Goal: Information Seeking & Learning: Learn about a topic

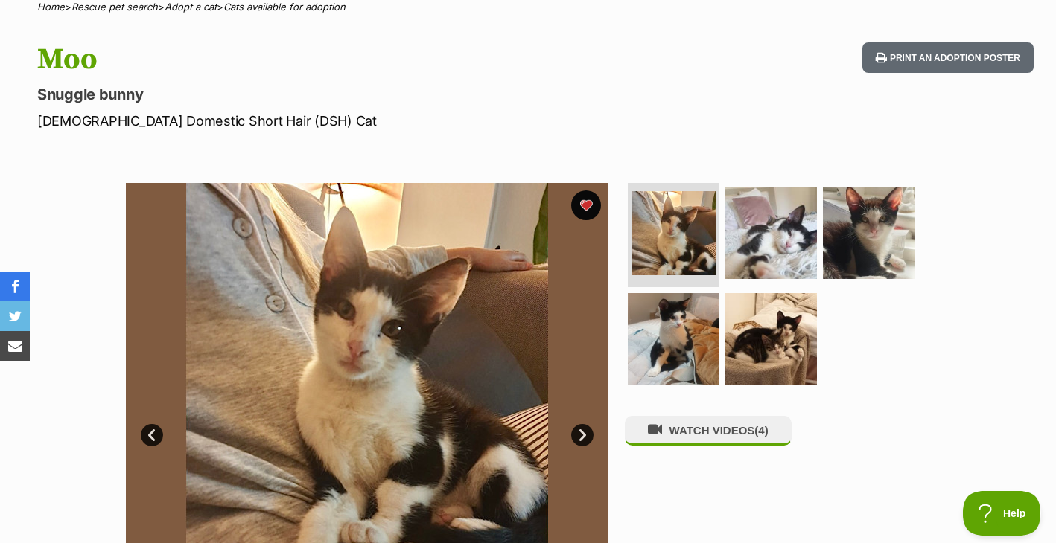
scroll to position [146, 0]
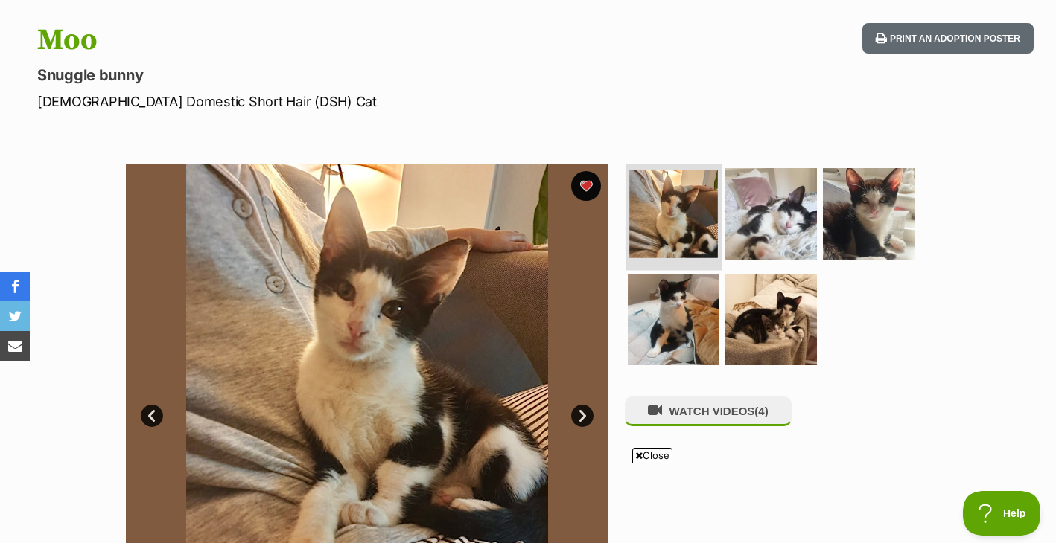
click at [706, 229] on img at bounding box center [673, 214] width 89 height 89
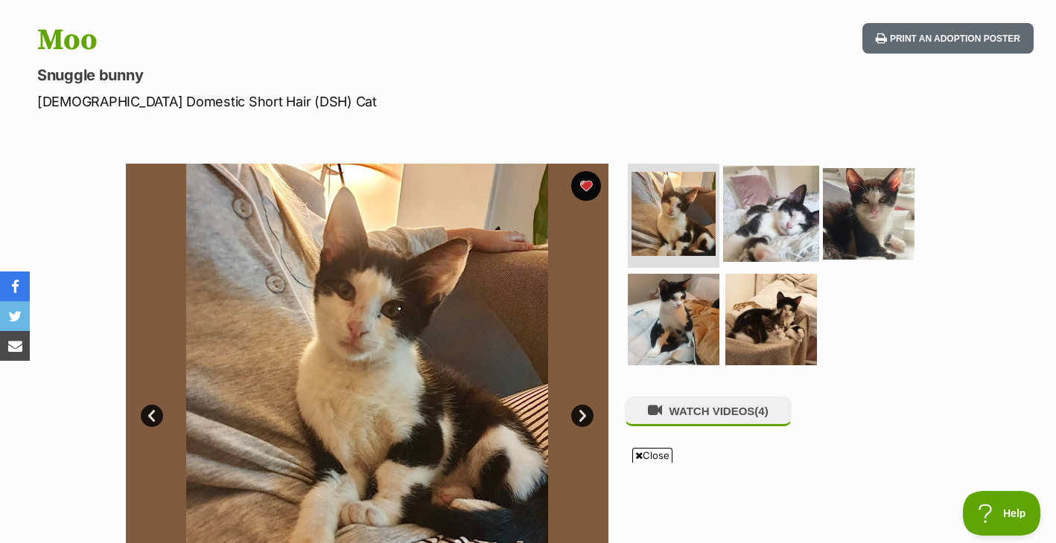
click at [766, 232] on img at bounding box center [771, 214] width 96 height 96
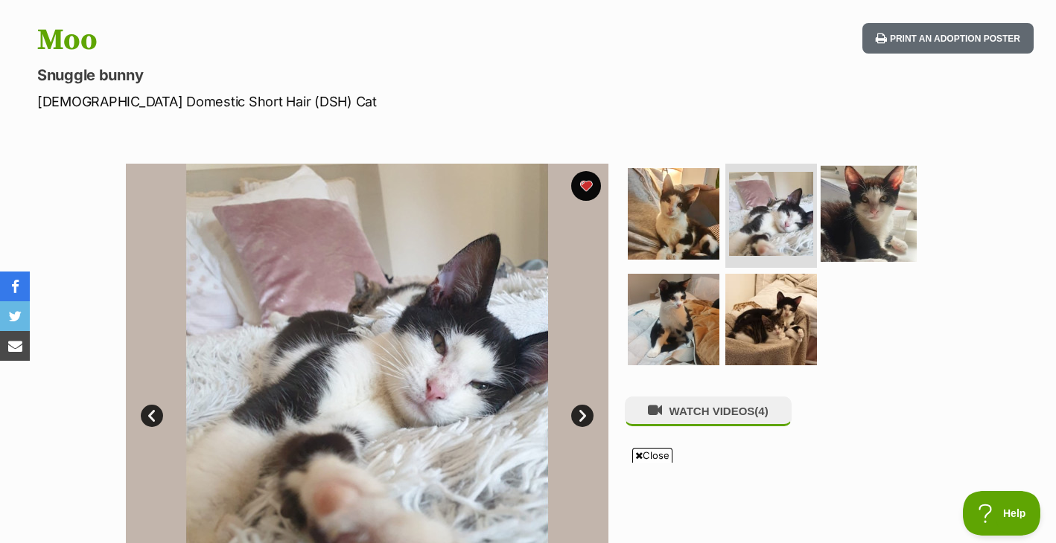
click at [835, 219] on img at bounding box center [868, 214] width 96 height 96
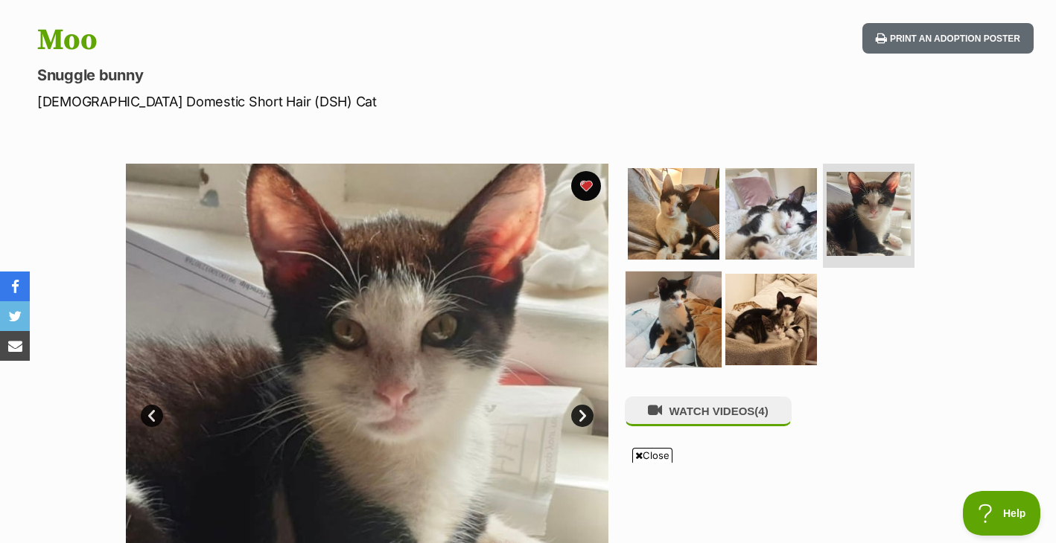
click at [669, 315] on img at bounding box center [673, 319] width 96 height 96
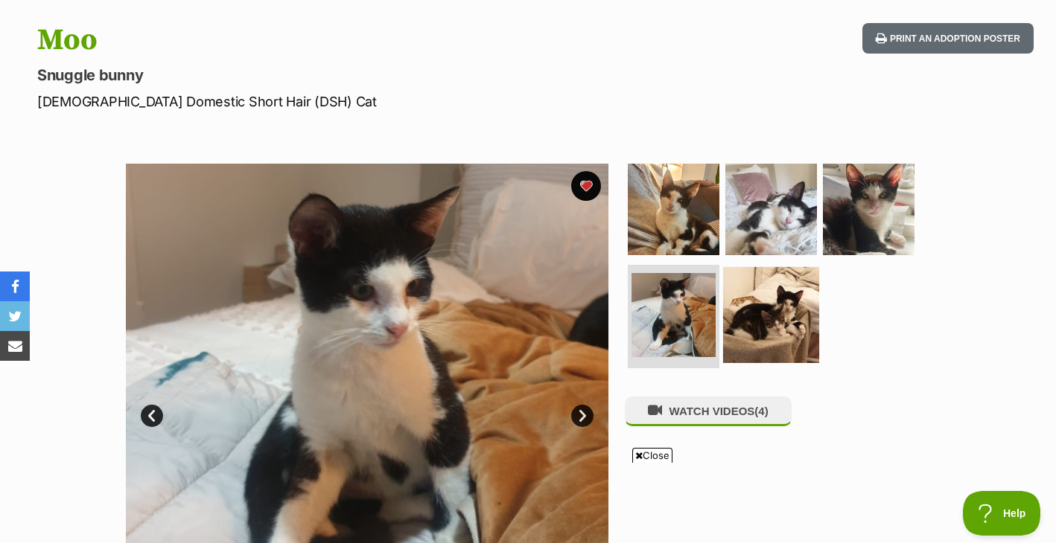
click at [735, 329] on img at bounding box center [771, 315] width 96 height 96
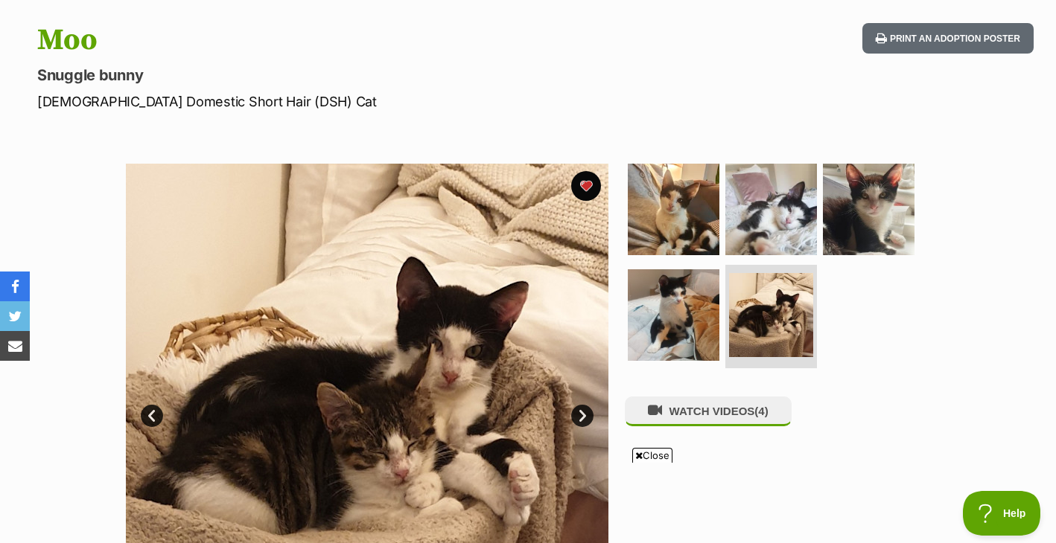
click at [455, 264] on img at bounding box center [367, 405] width 482 height 482
click at [785, 220] on img at bounding box center [771, 210] width 96 height 96
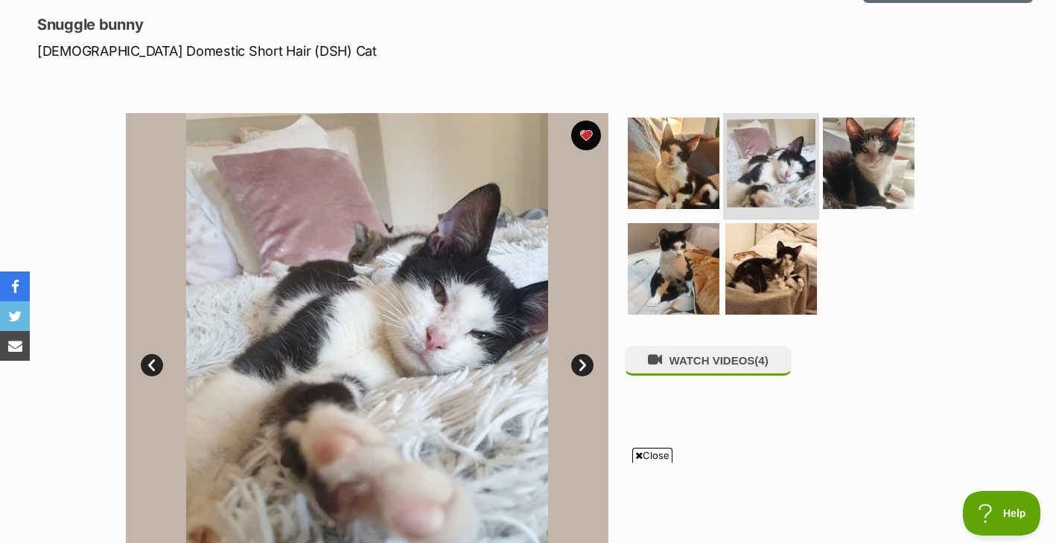
scroll to position [198, 0]
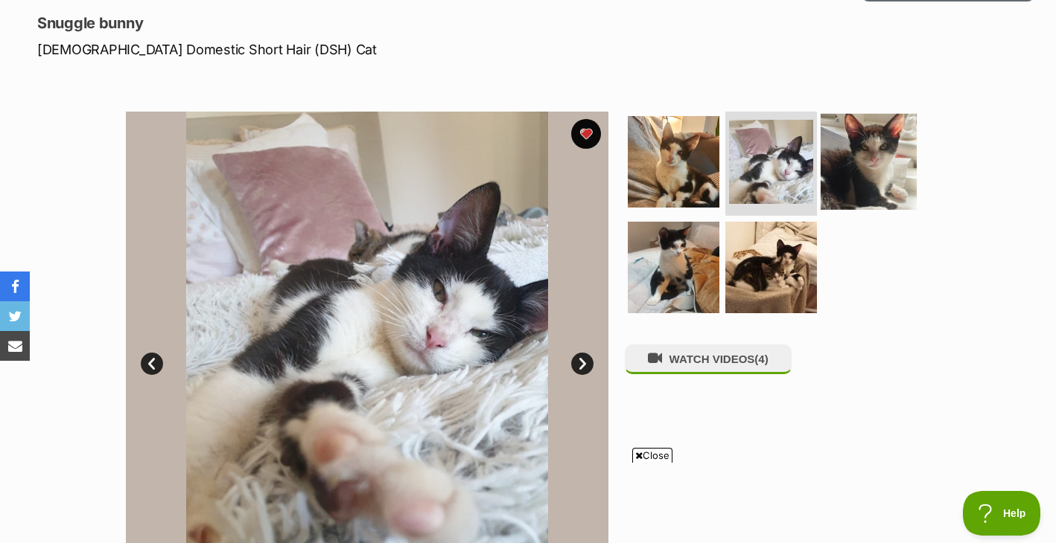
click at [861, 170] on img at bounding box center [868, 162] width 96 height 96
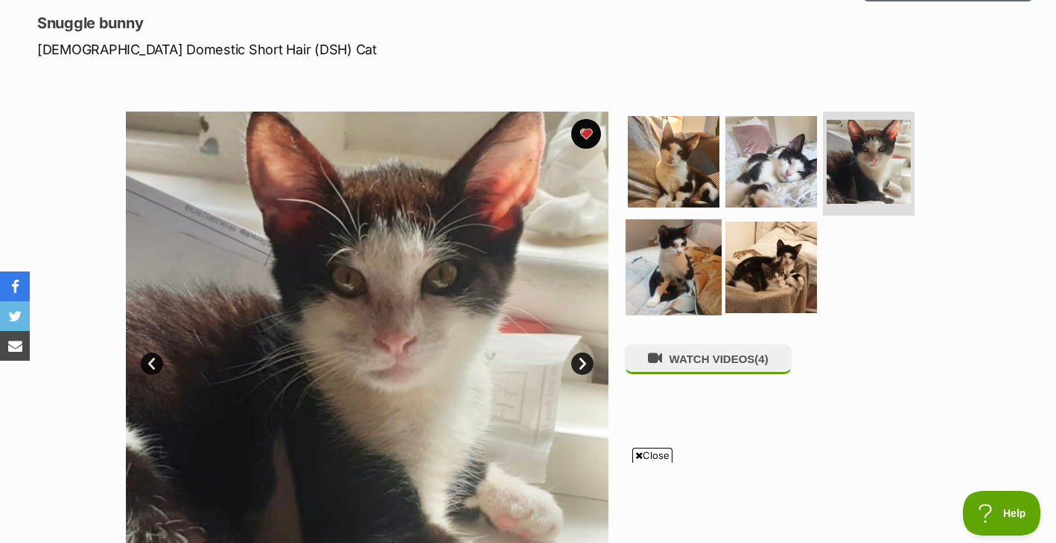
click at [682, 284] on img at bounding box center [673, 267] width 96 height 96
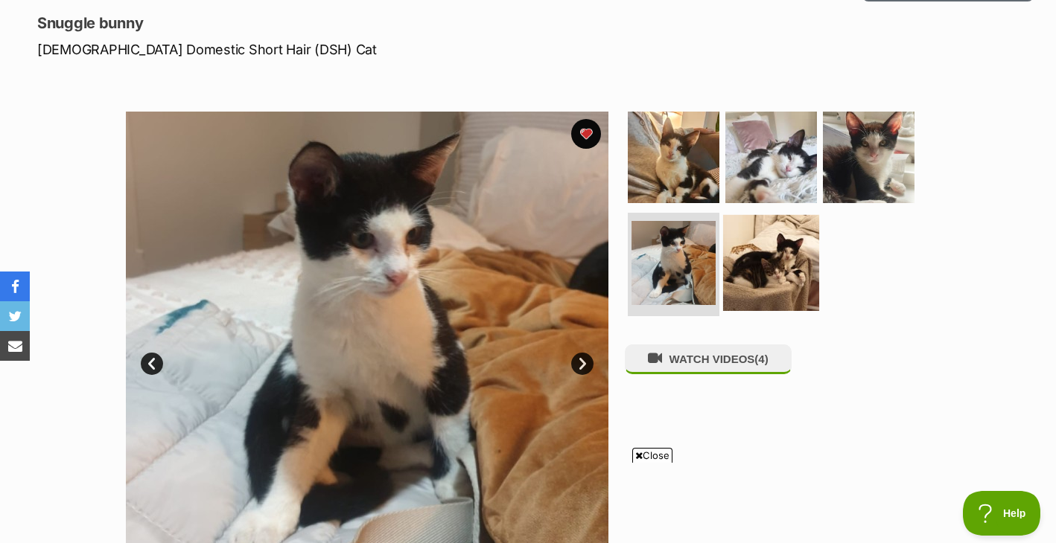
click at [761, 286] on img at bounding box center [771, 262] width 96 height 96
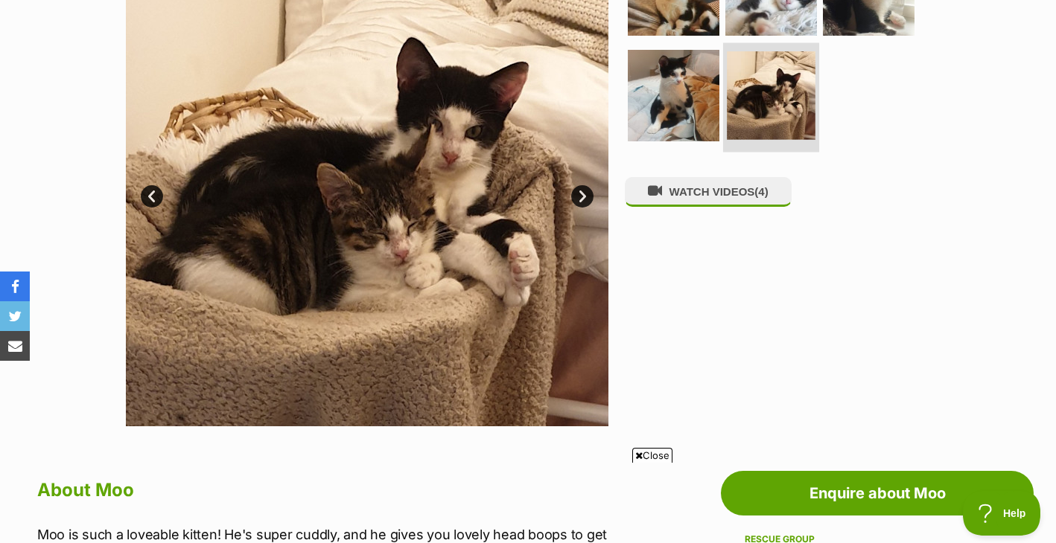
scroll to position [415, 0]
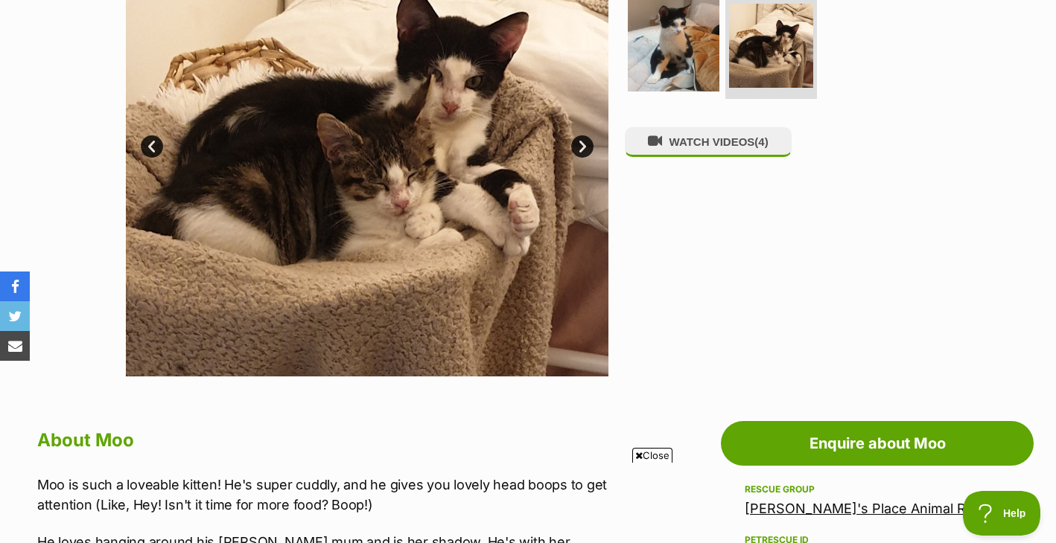
click at [425, 234] on img at bounding box center [367, 135] width 482 height 482
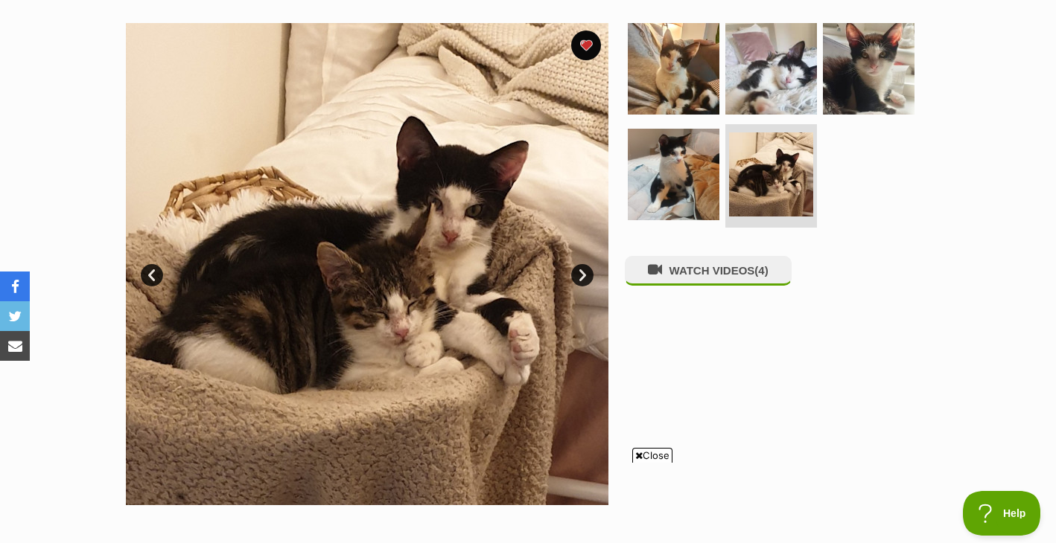
scroll to position [285, 0]
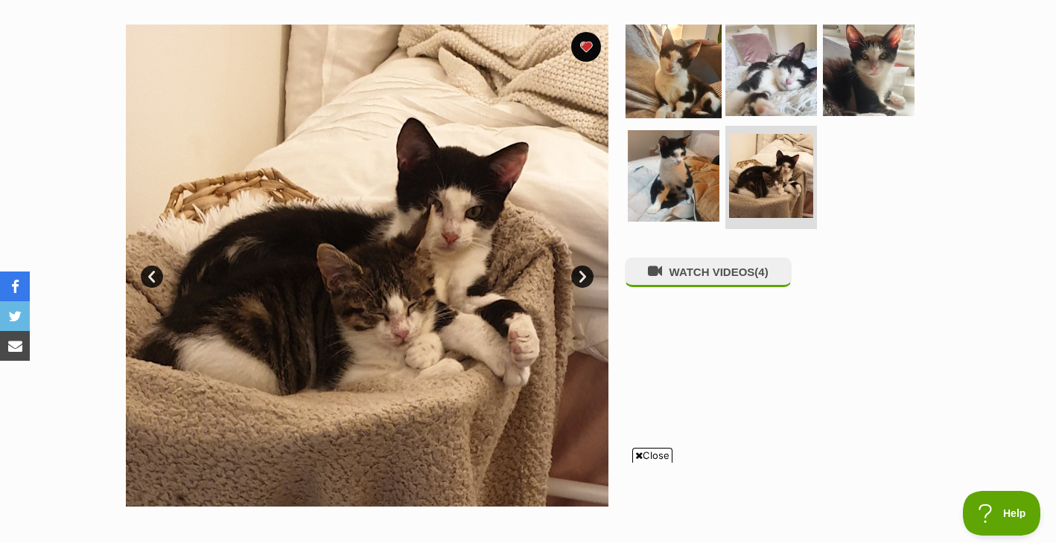
click at [672, 84] on img at bounding box center [673, 70] width 96 height 96
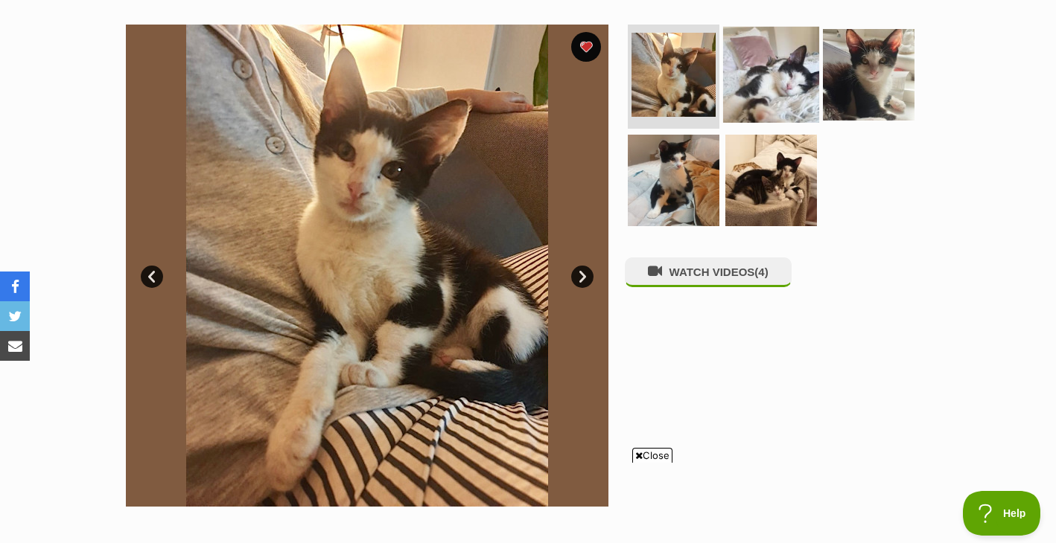
click at [757, 80] on img at bounding box center [771, 75] width 96 height 96
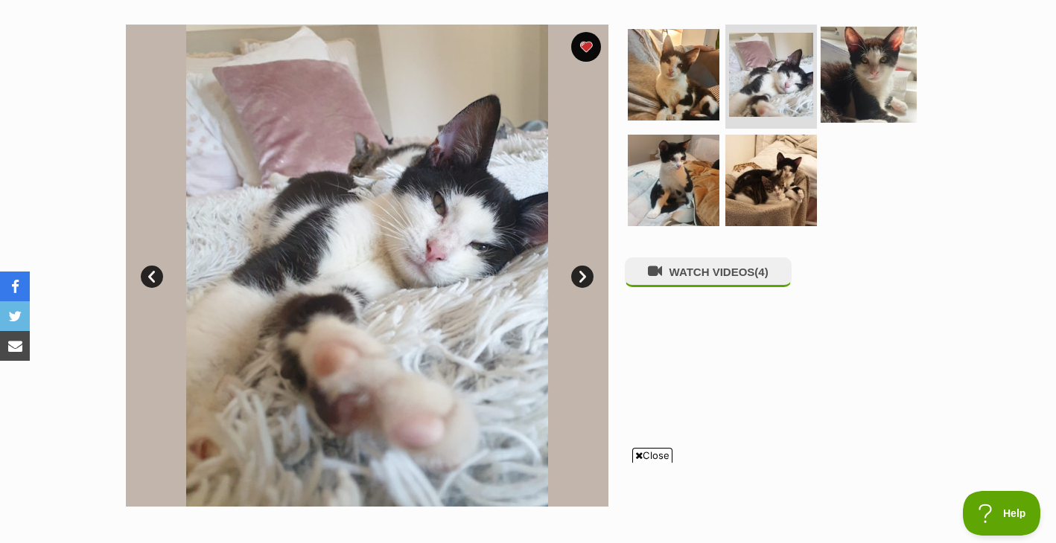
click at [848, 78] on img at bounding box center [868, 75] width 96 height 96
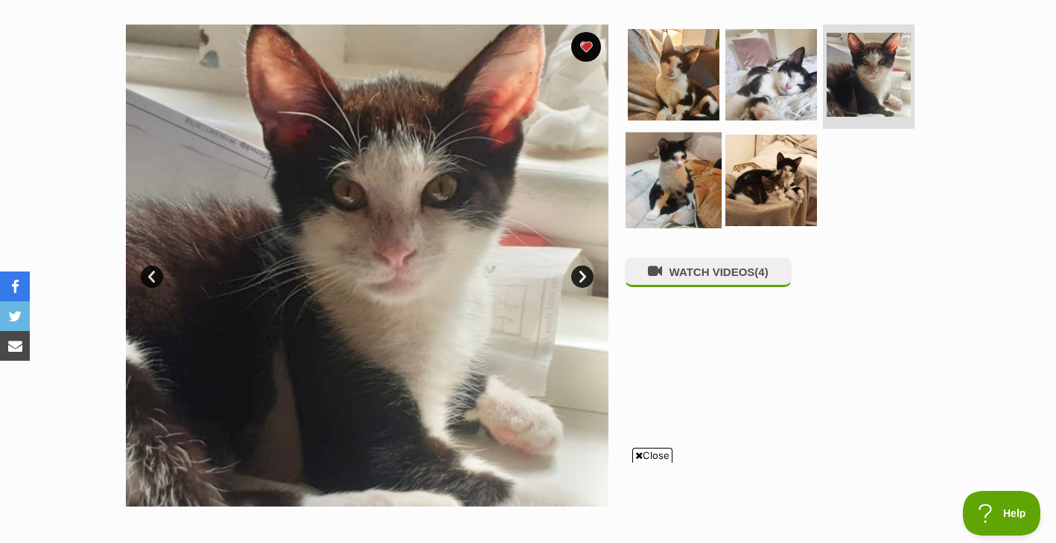
click at [691, 154] on img at bounding box center [673, 180] width 96 height 96
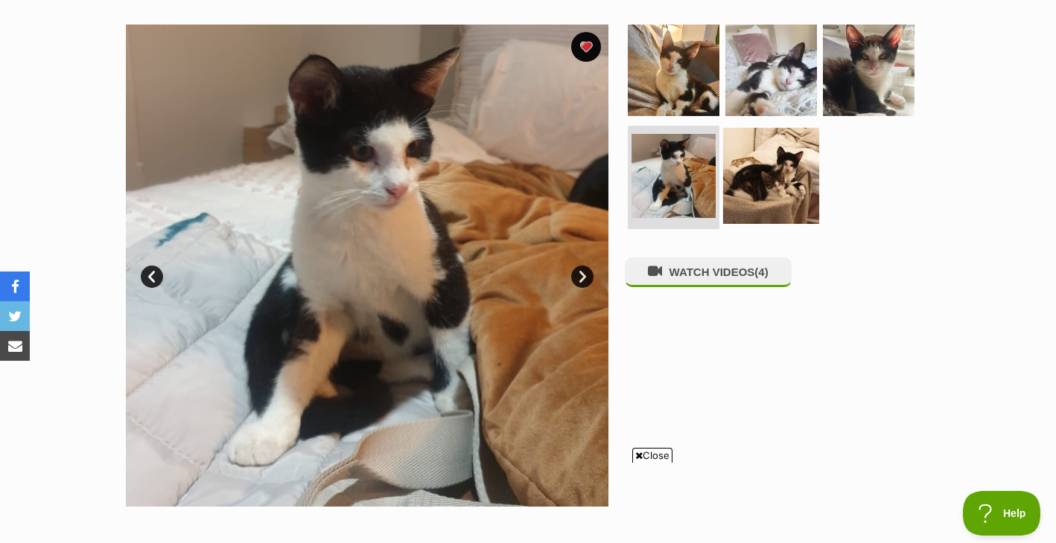
click at [754, 160] on img at bounding box center [771, 175] width 96 height 96
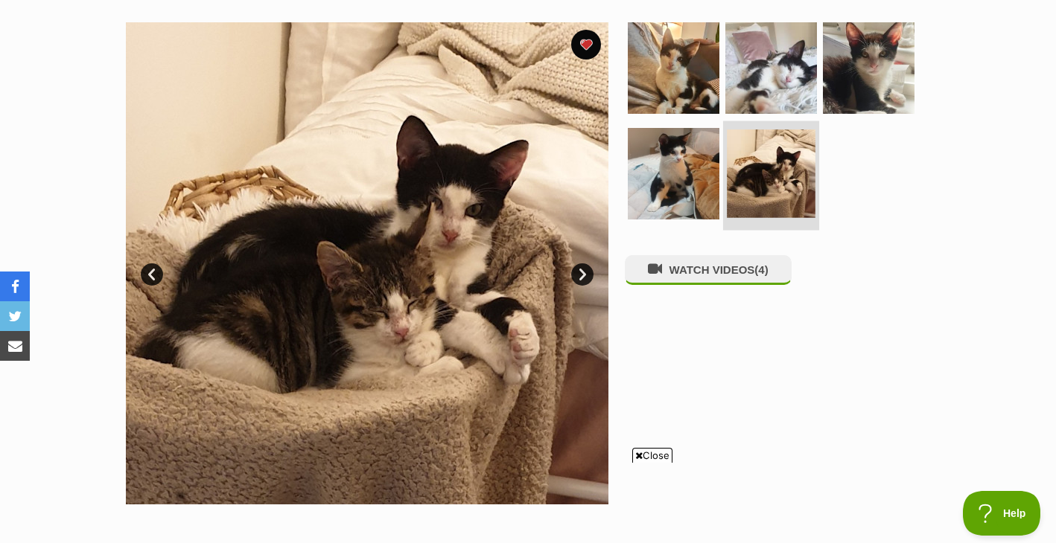
scroll to position [209, 0]
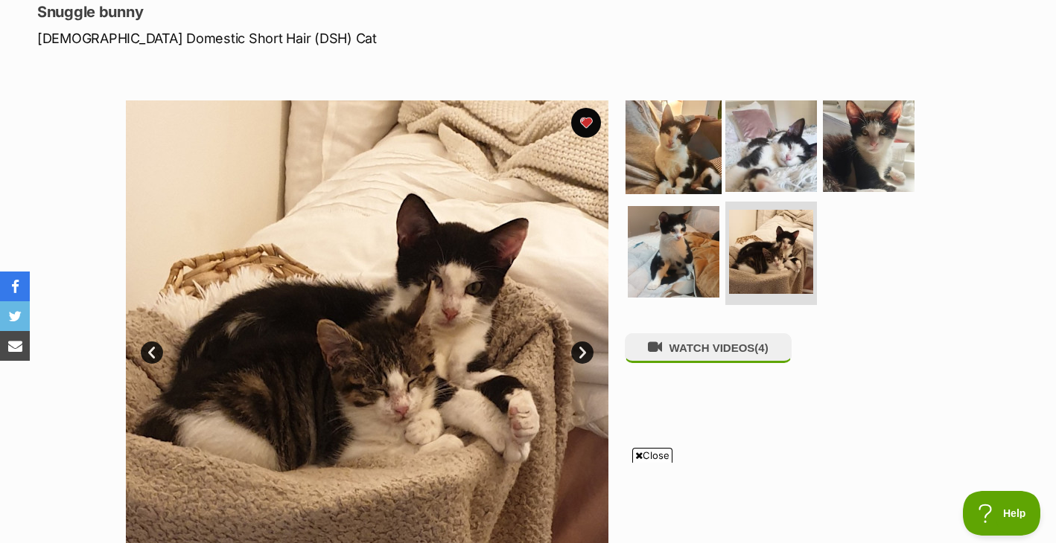
click at [684, 157] on img at bounding box center [673, 146] width 96 height 96
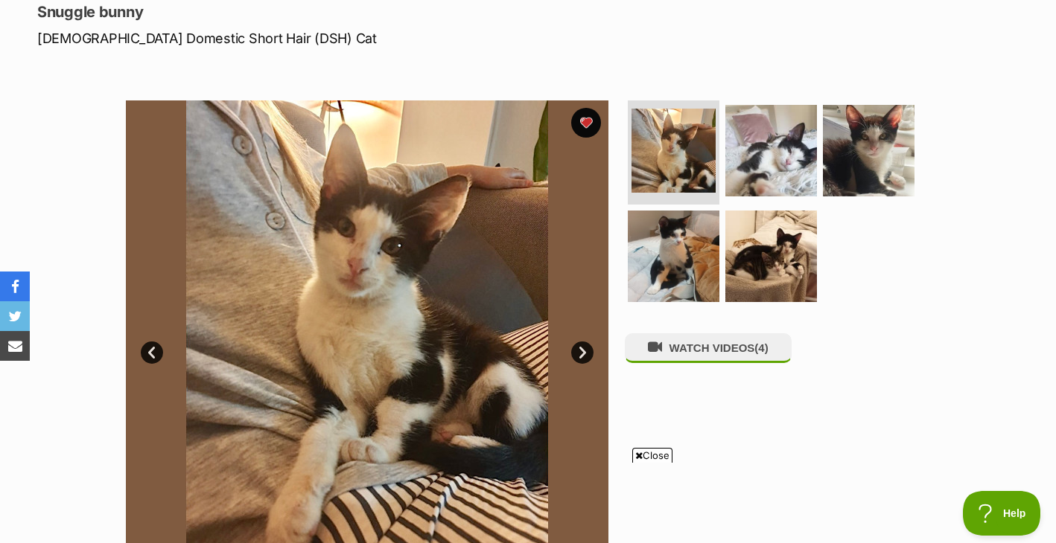
click at [459, 229] on img at bounding box center [367, 341] width 482 height 482
click at [786, 139] on img at bounding box center [771, 151] width 96 height 96
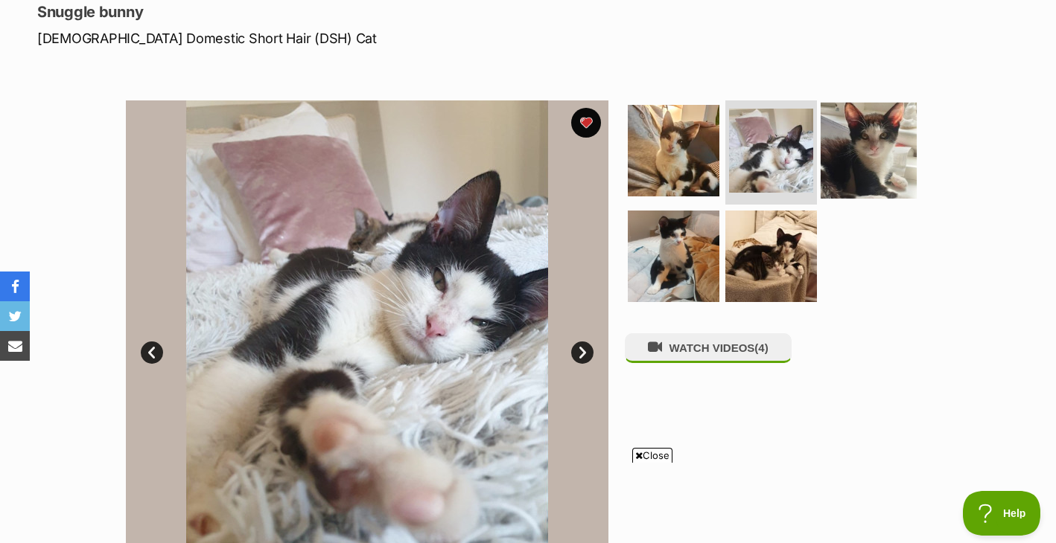
click at [876, 147] on img at bounding box center [868, 151] width 96 height 96
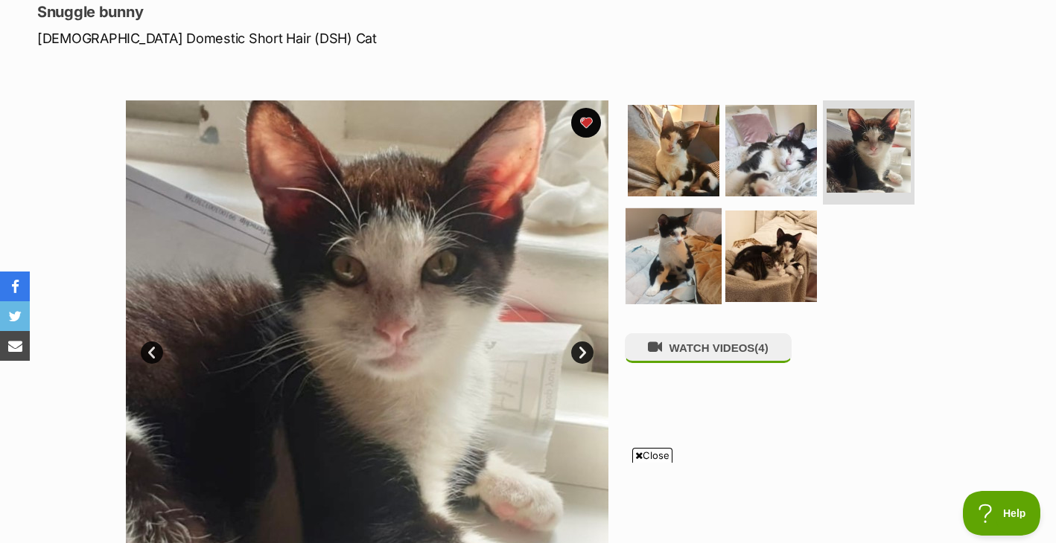
click at [696, 252] on img at bounding box center [673, 256] width 96 height 96
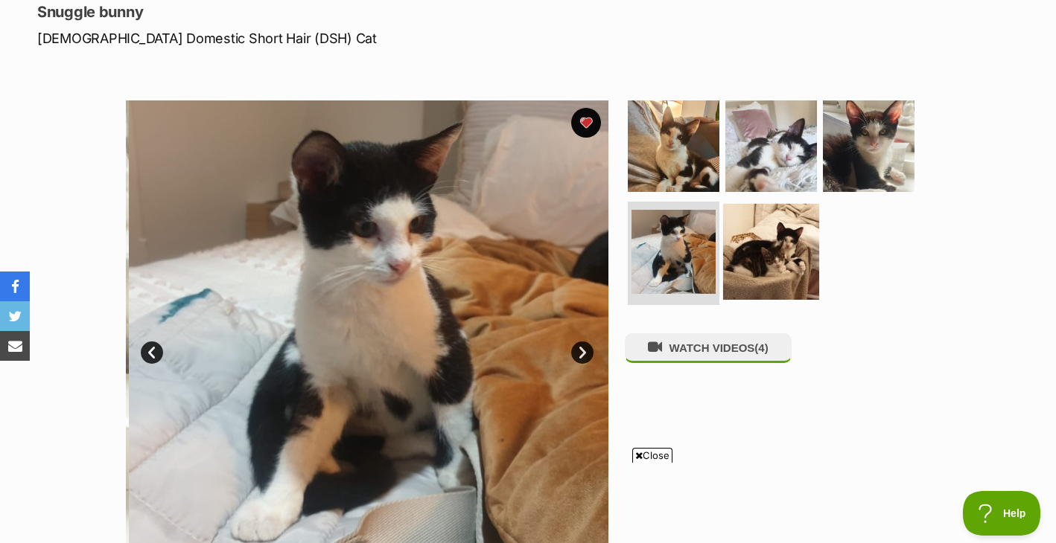
click at [756, 255] on img at bounding box center [771, 251] width 96 height 96
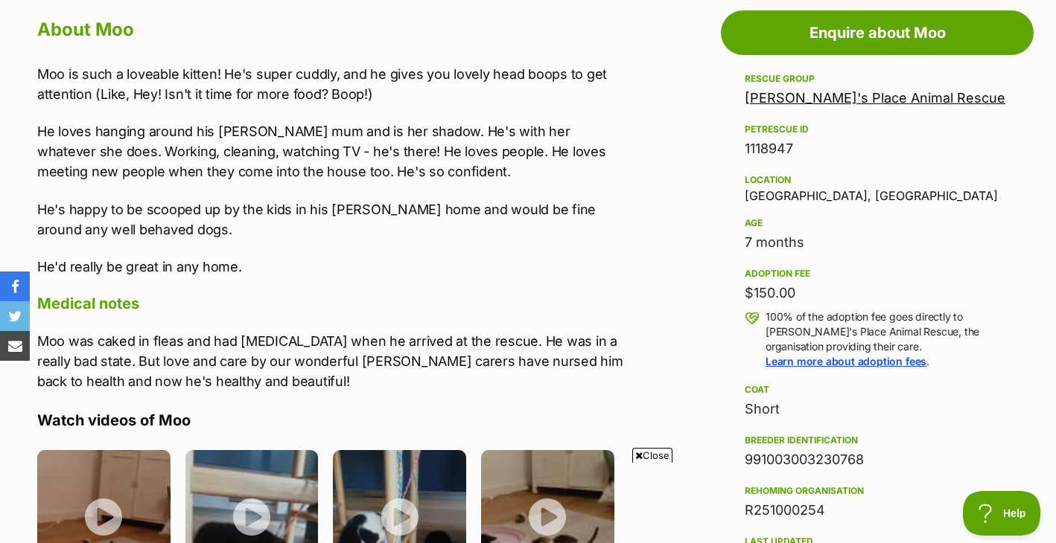
scroll to position [829, 0]
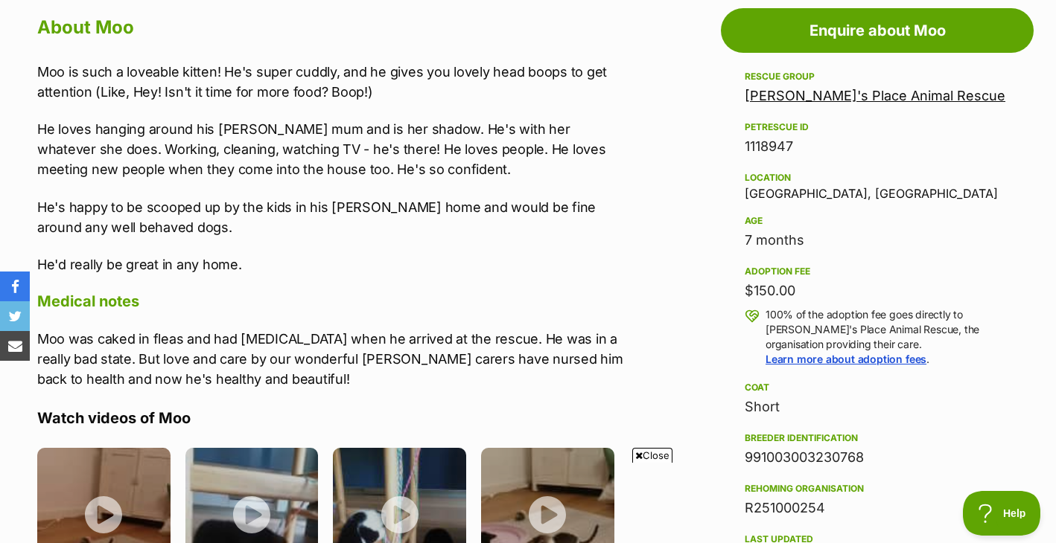
click at [535, 353] on p "Moo was caked in fleas and had [MEDICAL_DATA] when he arrived at the rescue. He…" at bounding box center [333, 359] width 592 height 60
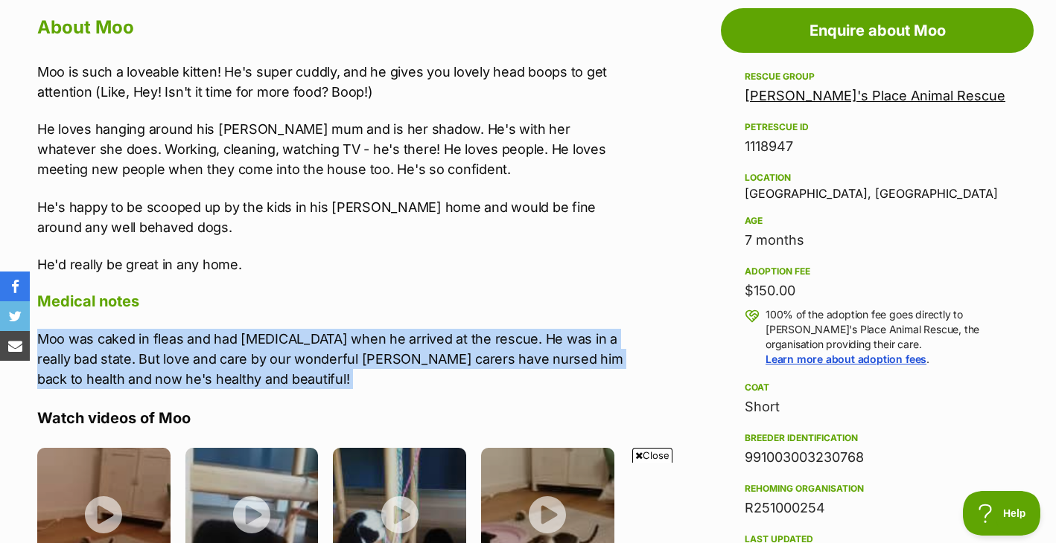
click at [535, 353] on p "Moo was caked in fleas and had [MEDICAL_DATA] when he arrived at the rescue. He…" at bounding box center [333, 359] width 592 height 60
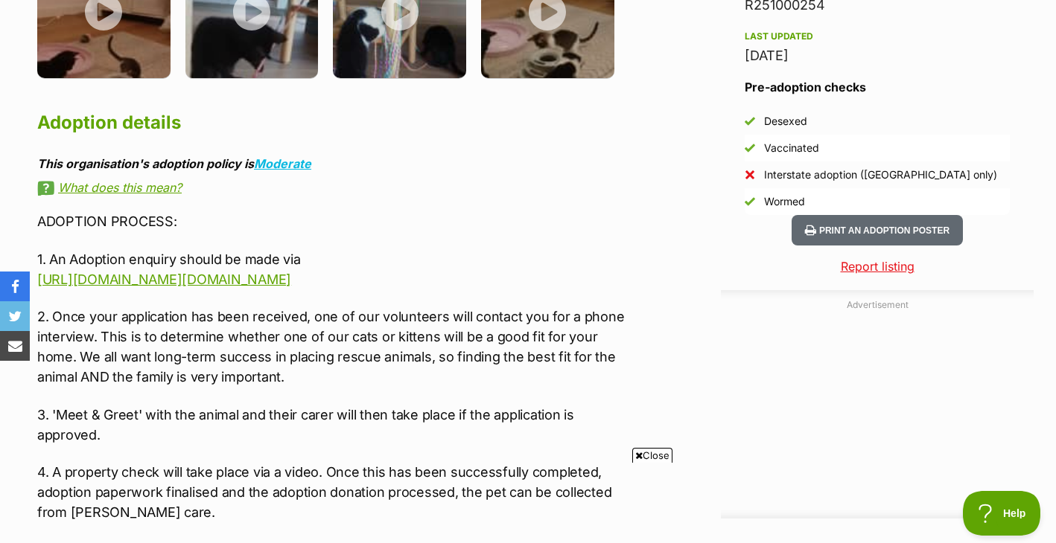
scroll to position [1376, 0]
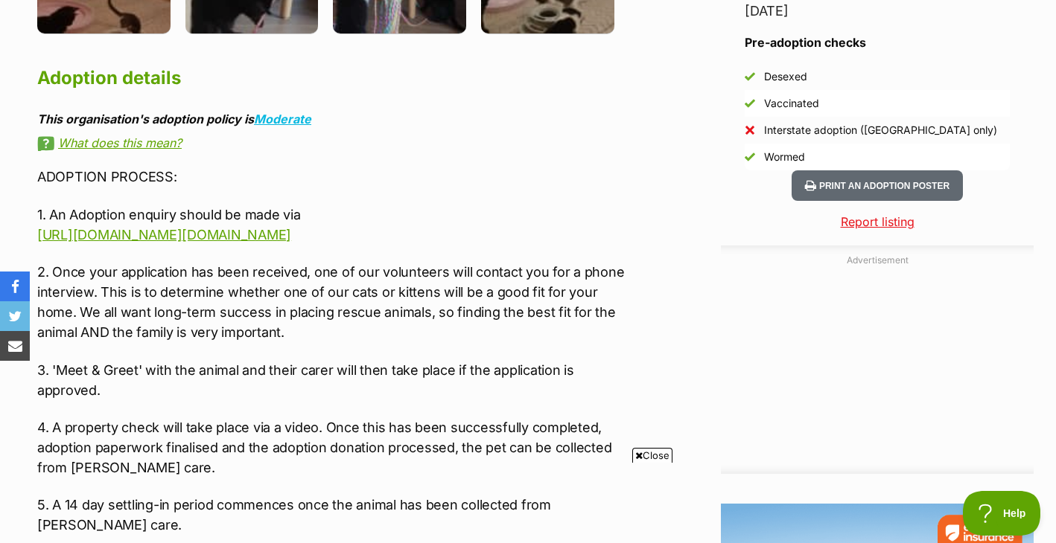
click at [528, 310] on p "2. Once your application has been received, one of our volunteers will contact …" at bounding box center [333, 302] width 592 height 80
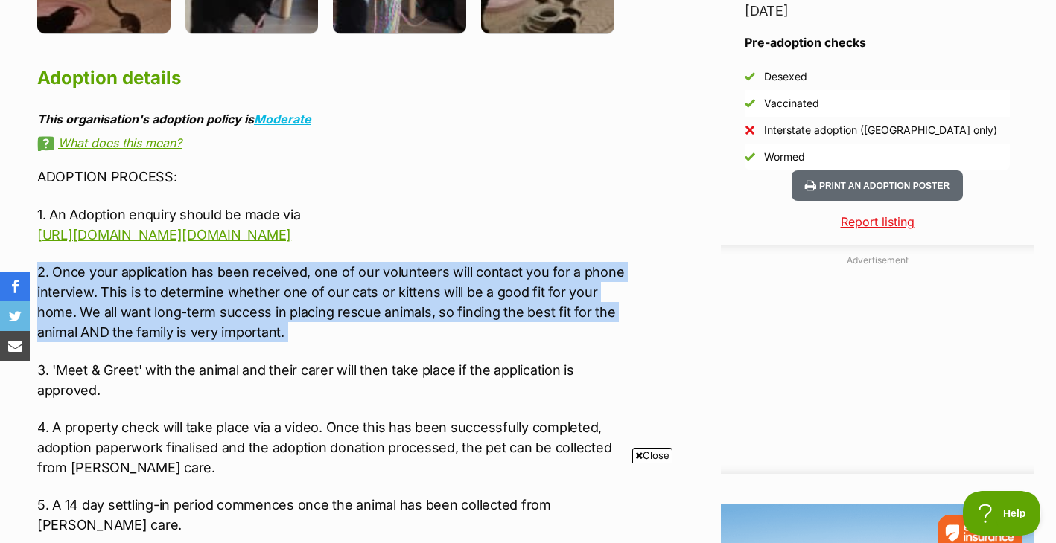
click at [528, 310] on p "2. Once your application has been received, one of our volunteers will contact …" at bounding box center [333, 302] width 592 height 80
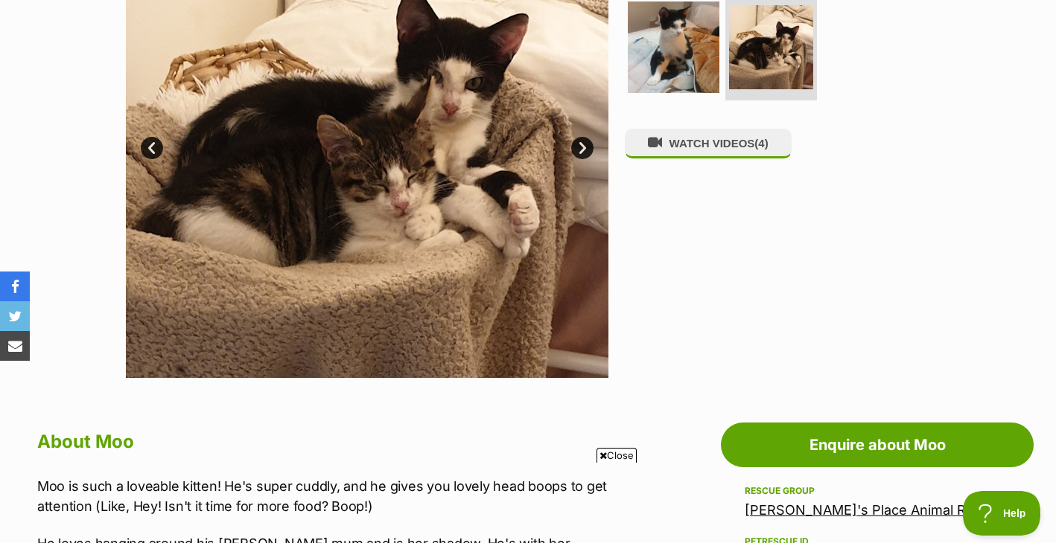
scroll to position [272, 0]
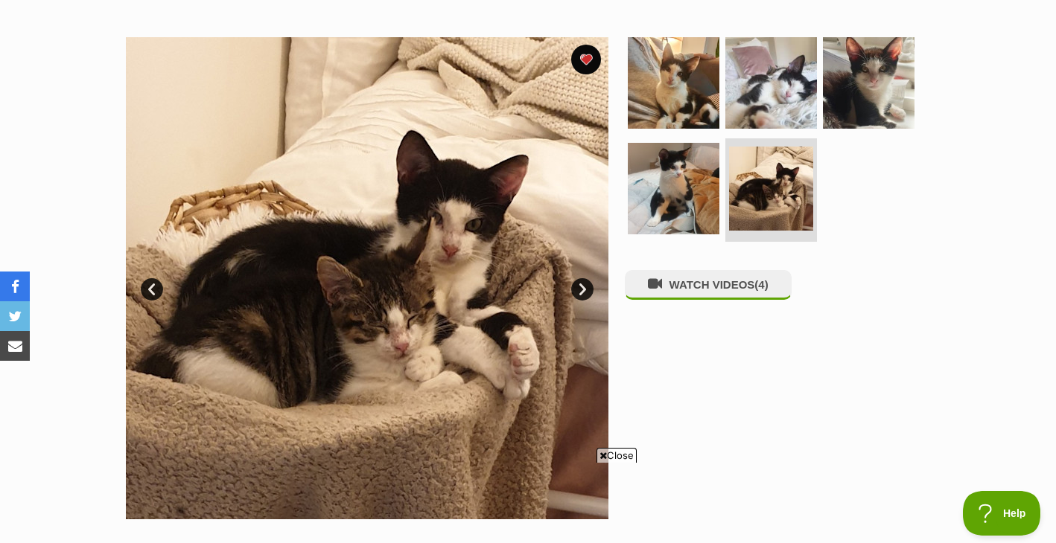
click at [504, 290] on img at bounding box center [367, 278] width 482 height 482
click at [656, 115] on img at bounding box center [673, 83] width 96 height 96
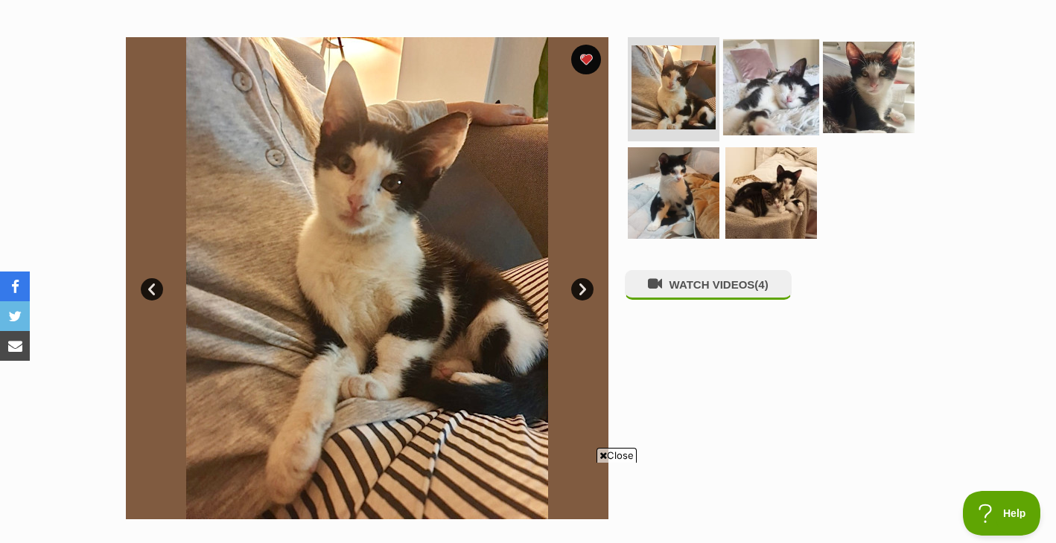
click at [753, 103] on img at bounding box center [771, 87] width 96 height 96
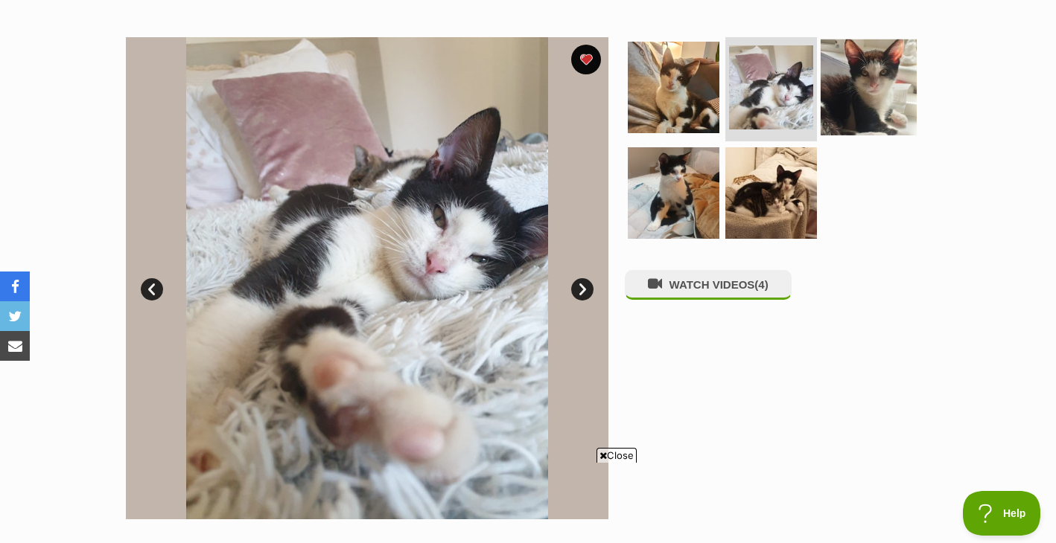
click at [840, 92] on img at bounding box center [868, 87] width 96 height 96
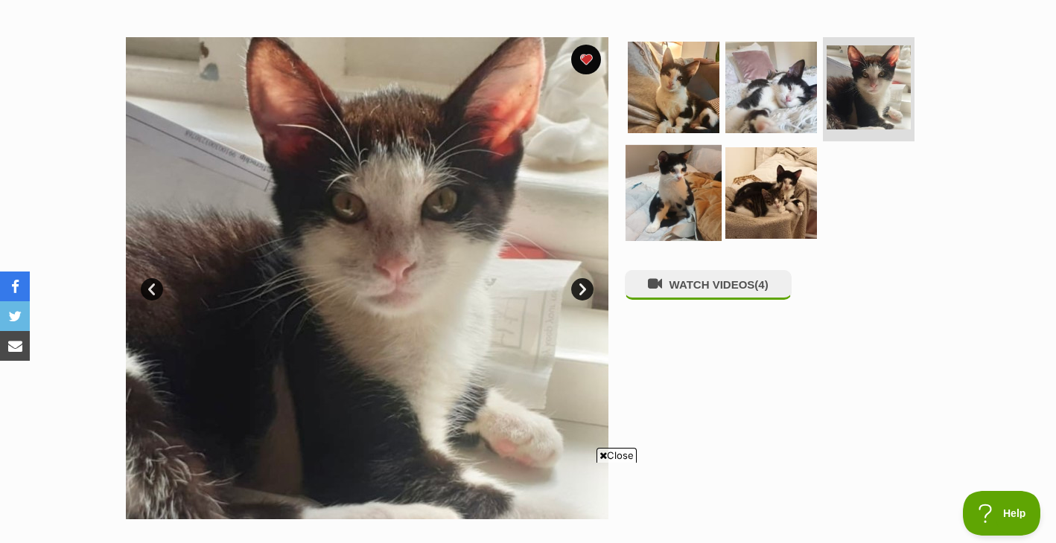
click at [680, 170] on img at bounding box center [673, 192] width 96 height 96
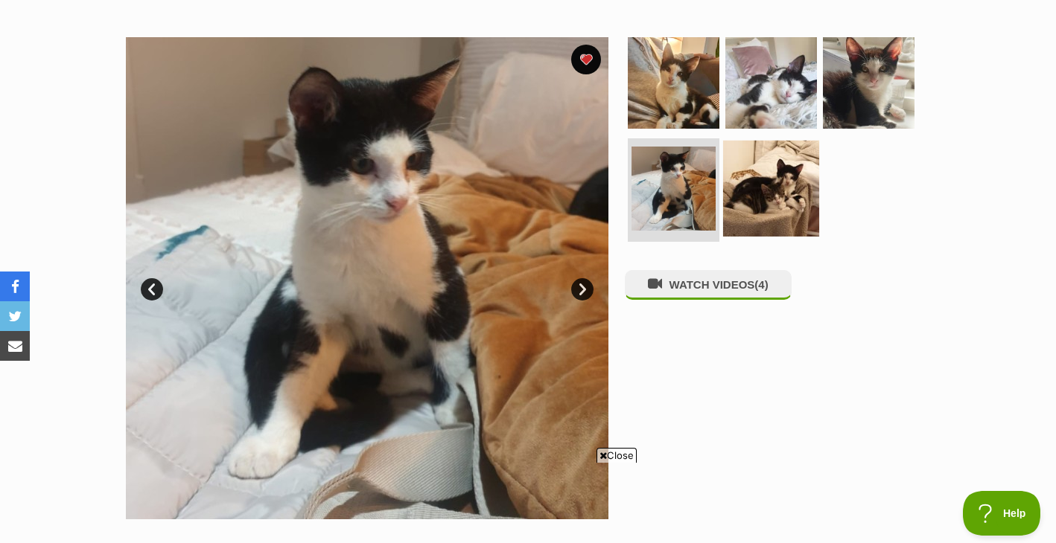
click at [756, 189] on img at bounding box center [771, 188] width 96 height 96
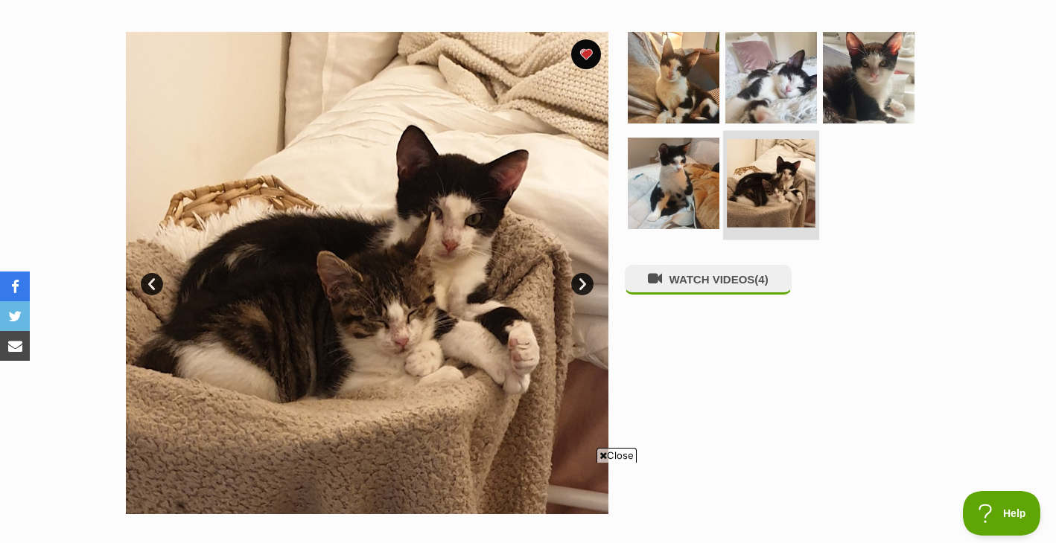
scroll to position [280, 0]
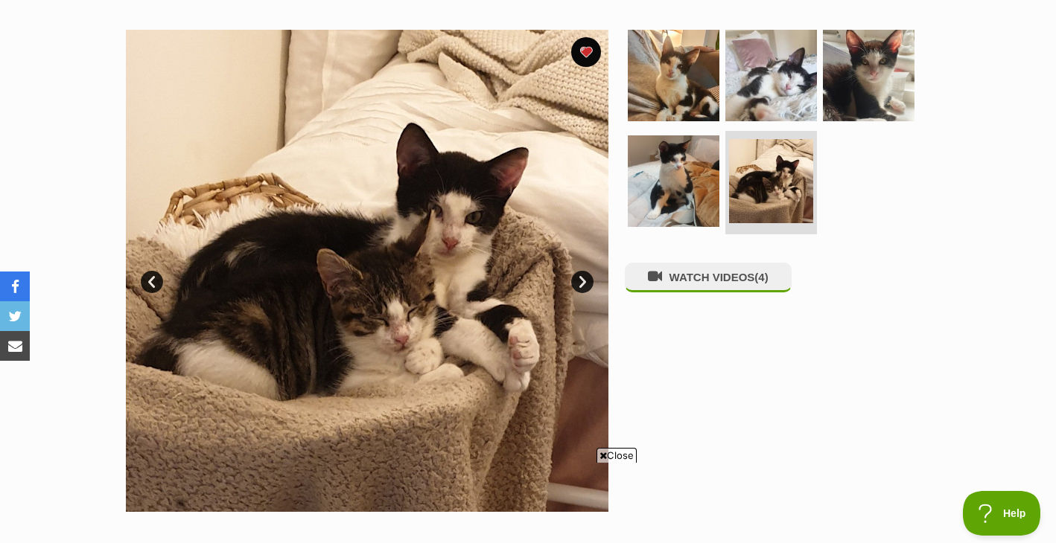
click at [453, 173] on img at bounding box center [367, 271] width 482 height 482
click at [578, 284] on link "Next" at bounding box center [582, 282] width 22 height 22
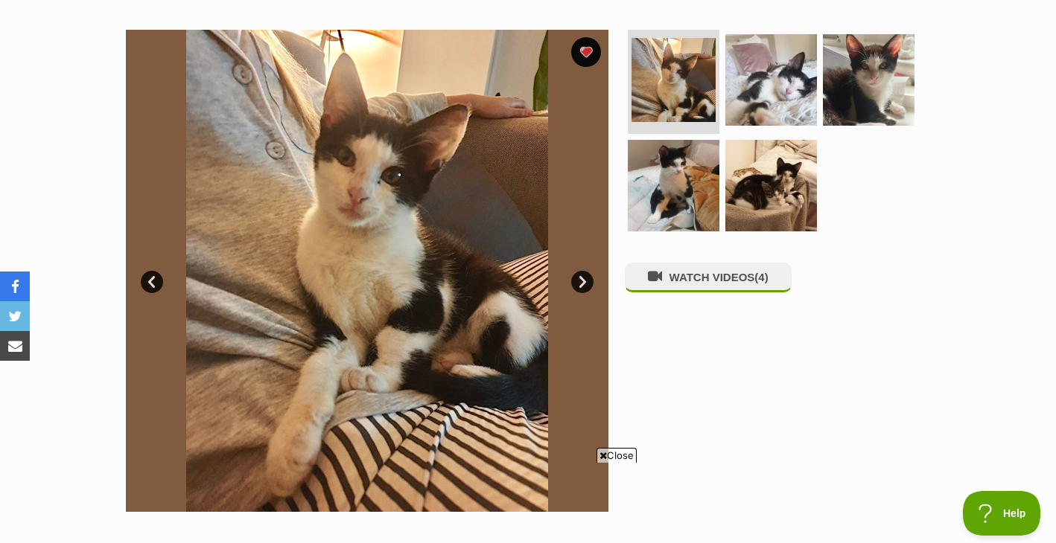
click at [578, 284] on link "Next" at bounding box center [582, 282] width 22 height 22
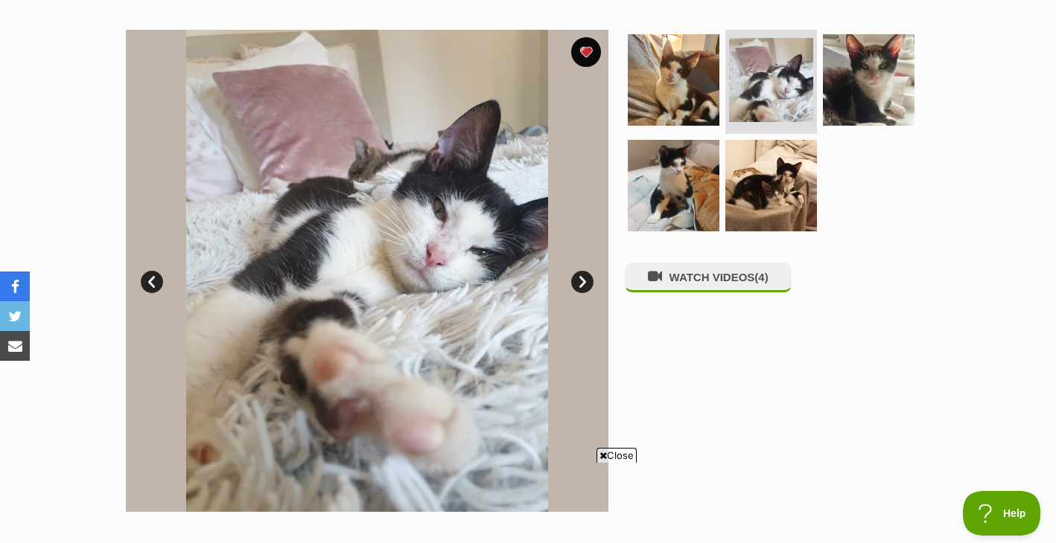
click at [578, 284] on link "Next" at bounding box center [582, 282] width 22 height 22
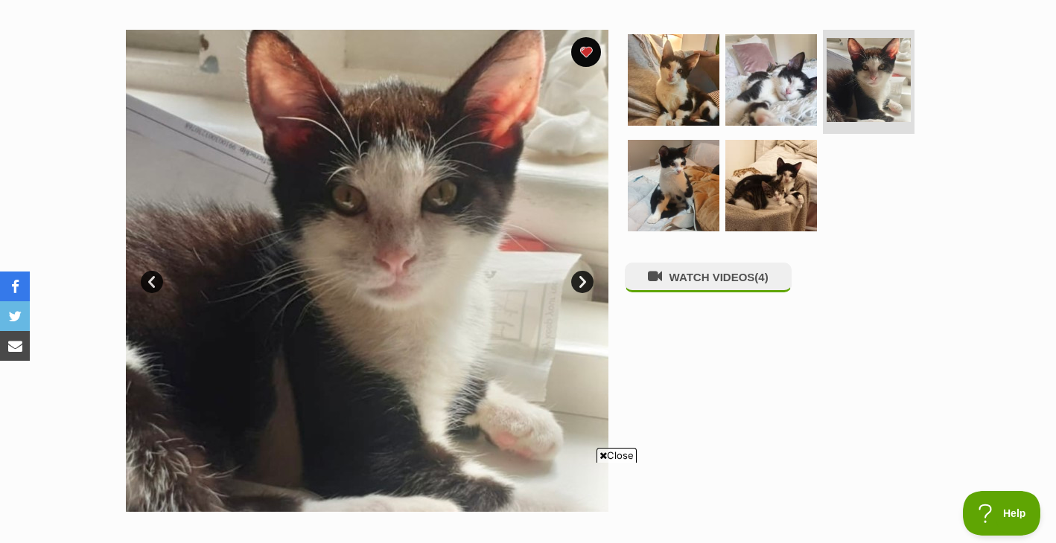
click at [578, 284] on link "Next" at bounding box center [582, 282] width 22 height 22
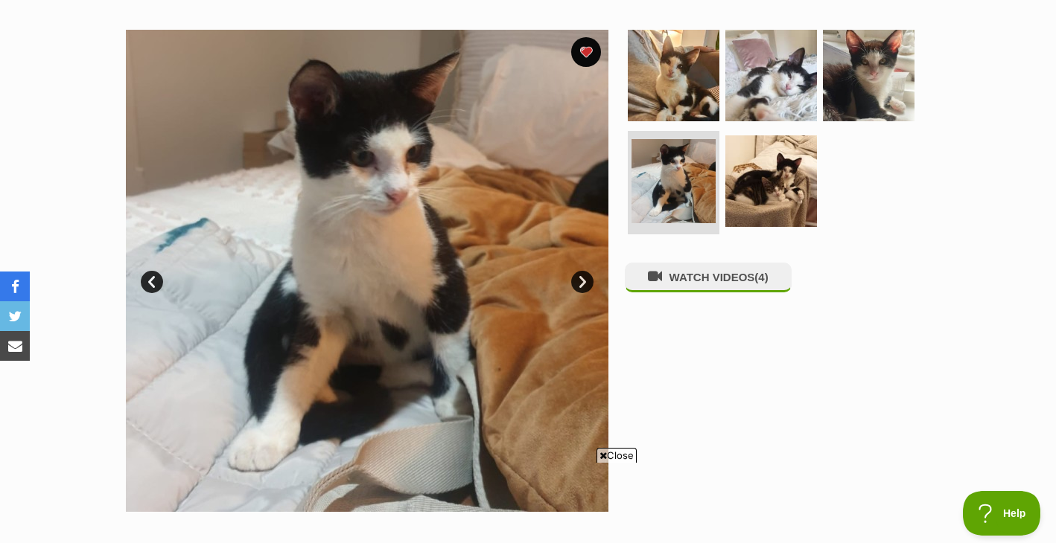
click at [578, 284] on link "Next" at bounding box center [582, 282] width 22 height 22
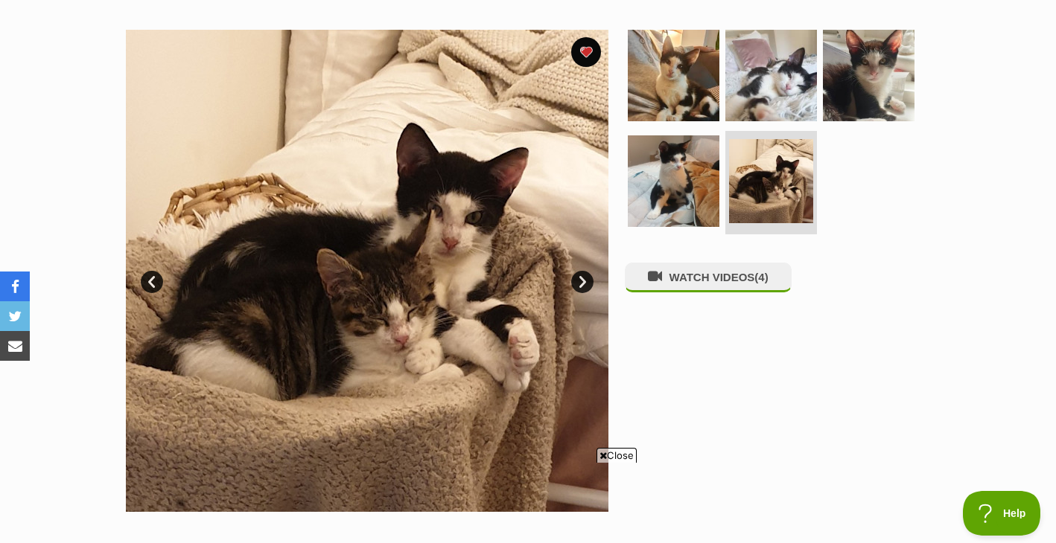
click at [578, 283] on link "Next" at bounding box center [582, 282] width 22 height 22
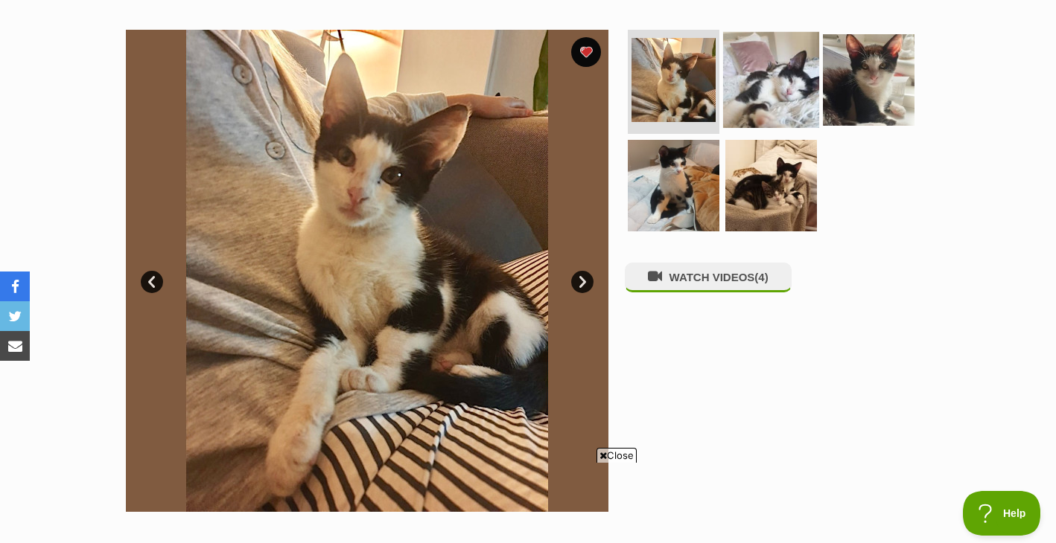
click at [777, 83] on img at bounding box center [771, 80] width 96 height 96
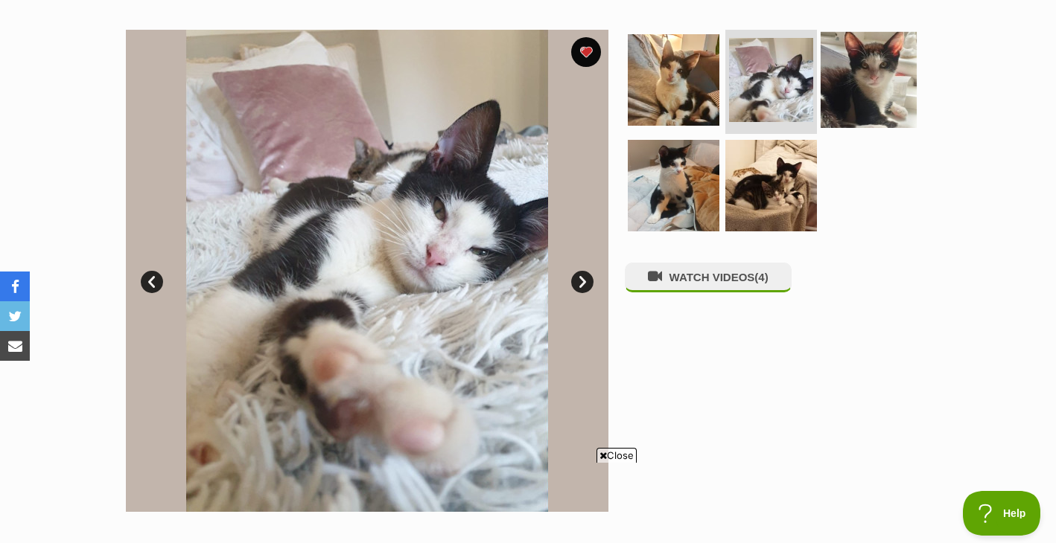
click at [849, 74] on img at bounding box center [868, 80] width 96 height 96
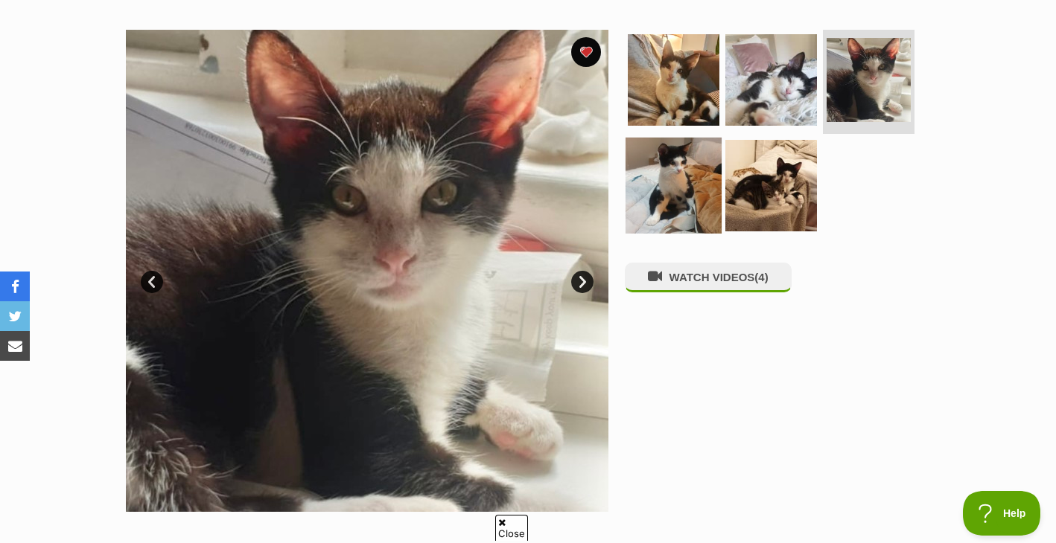
scroll to position [0, 0]
click at [665, 198] on img at bounding box center [673, 185] width 96 height 96
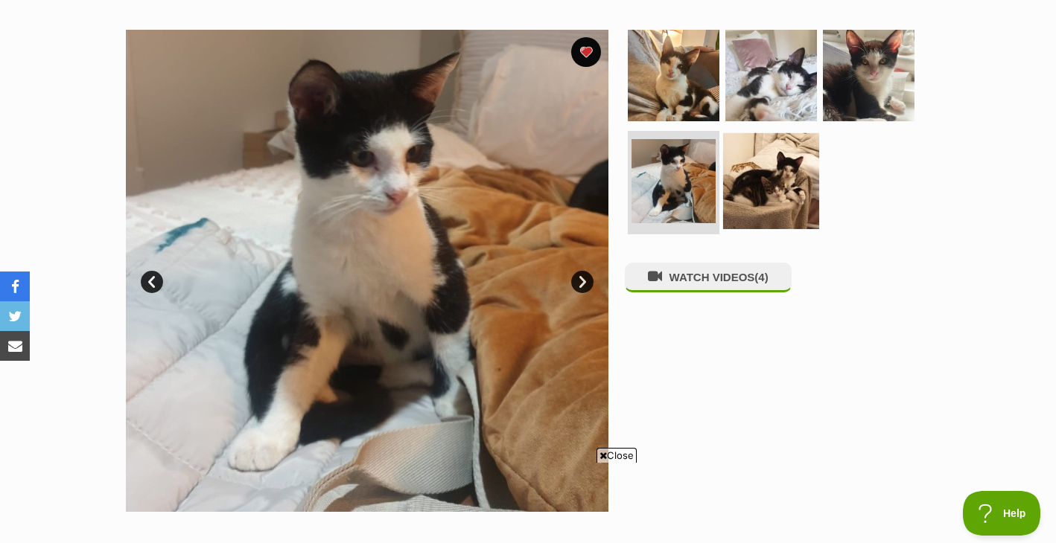
click at [752, 187] on img at bounding box center [771, 181] width 96 height 96
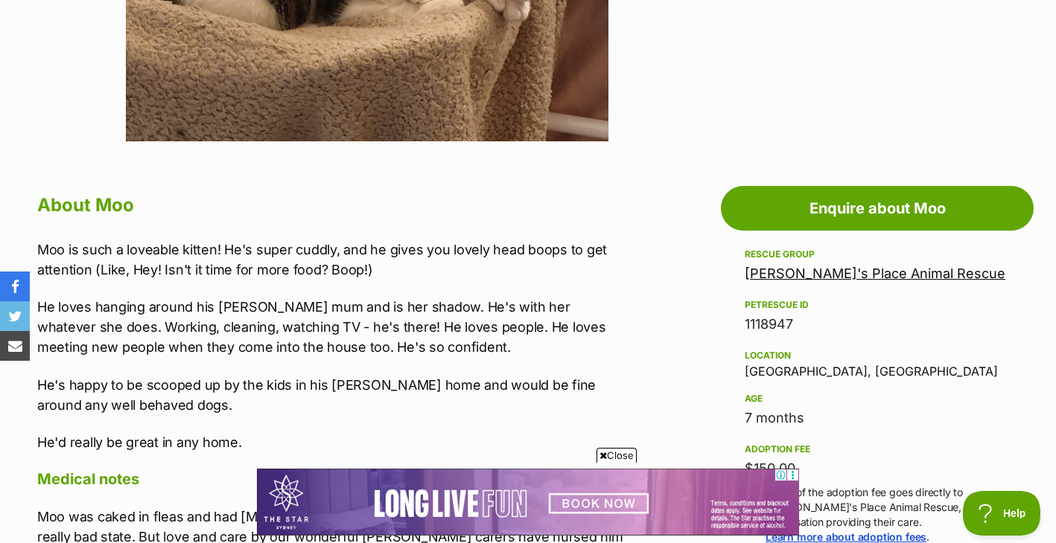
scroll to position [654, 0]
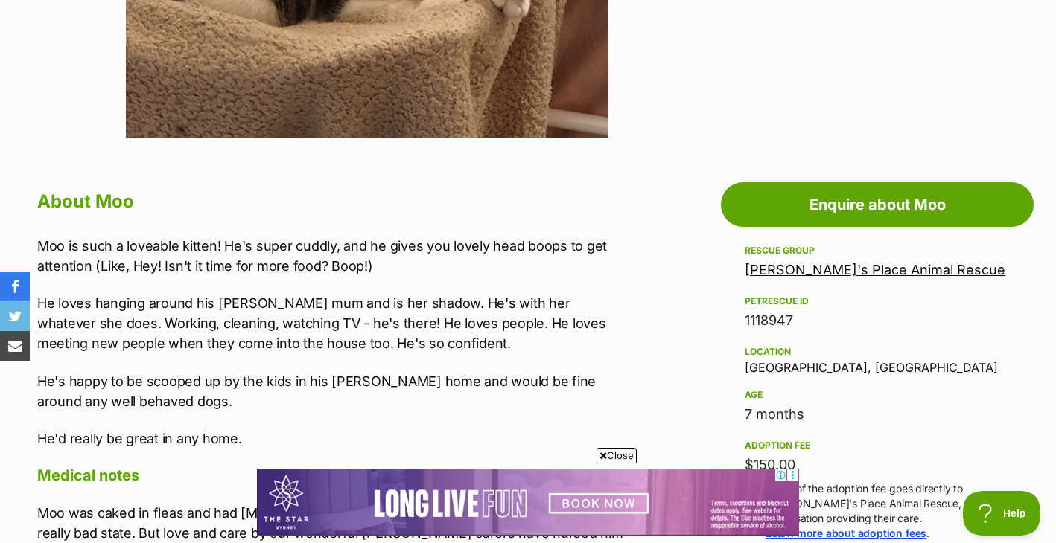
click at [534, 240] on p "Moo is such a loveable kitten! He's super cuddly, and he gives you lovely head …" at bounding box center [333, 256] width 592 height 40
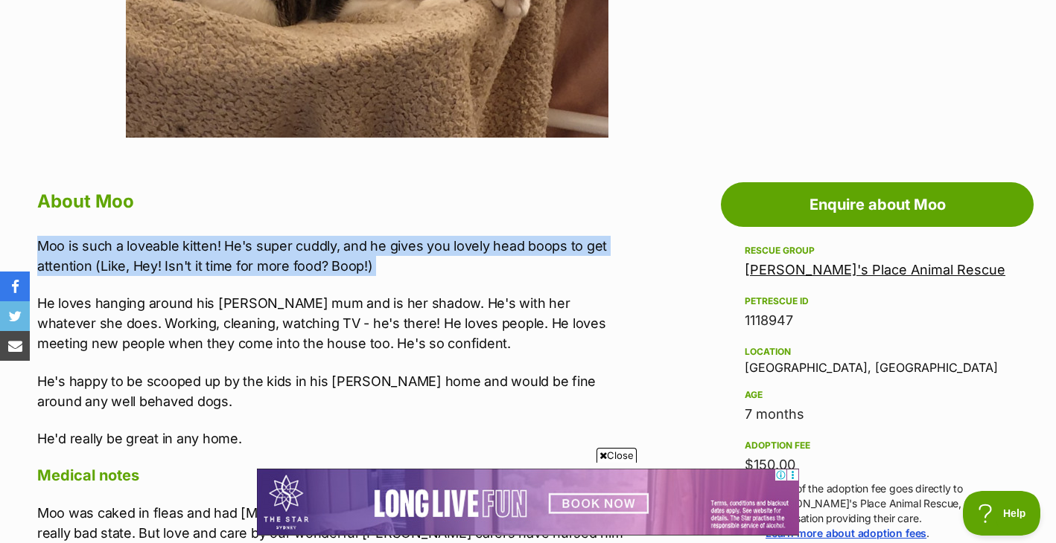
click at [534, 240] on p "Moo is such a loveable kitten! He's super cuddly, and he gives you lovely head …" at bounding box center [333, 256] width 592 height 40
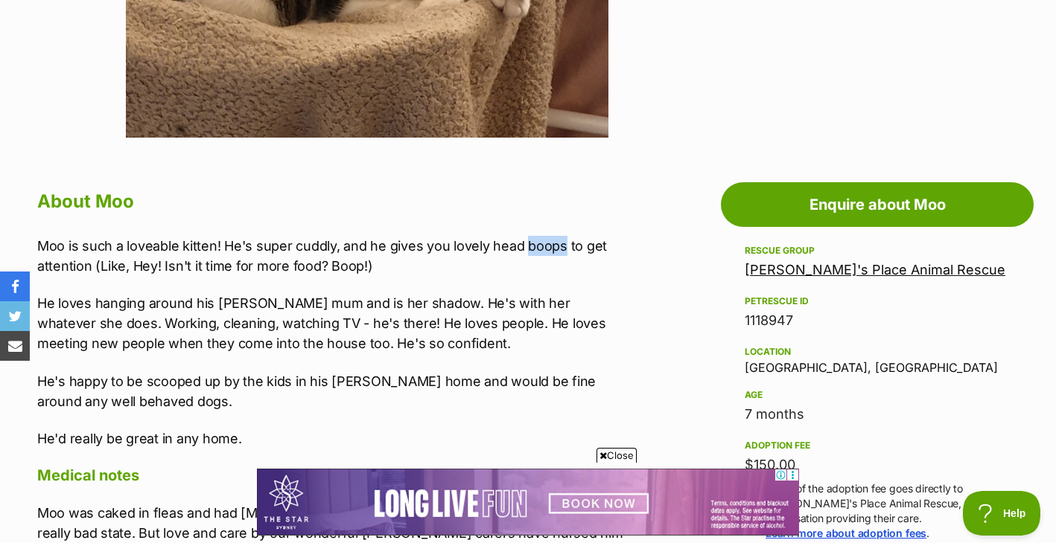
click at [534, 240] on p "Moo is such a loveable kitten! He's super cuddly, and he gives you lovely head …" at bounding box center [333, 256] width 592 height 40
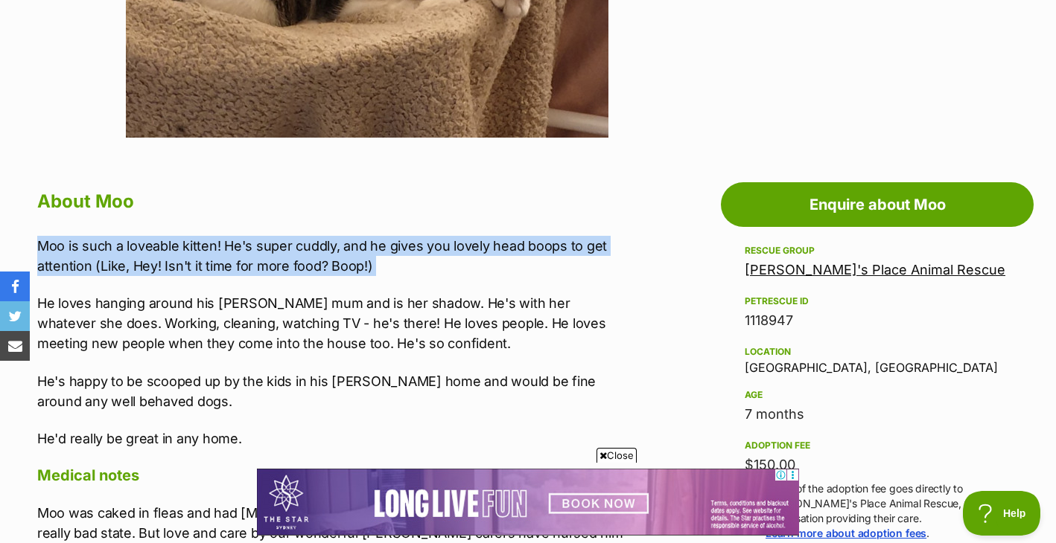
click at [534, 240] on p "Moo is such a loveable kitten! He's super cuddly, and he gives you lovely head …" at bounding box center [333, 256] width 592 height 40
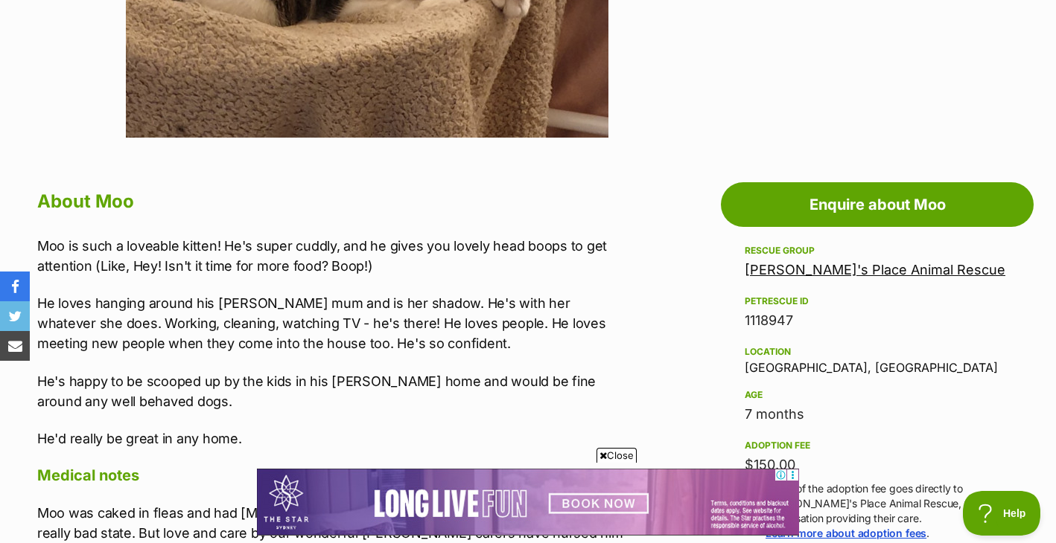
click at [517, 301] on p "He loves hanging around his [PERSON_NAME] mum and is her shadow. He's with her …" at bounding box center [333, 323] width 592 height 60
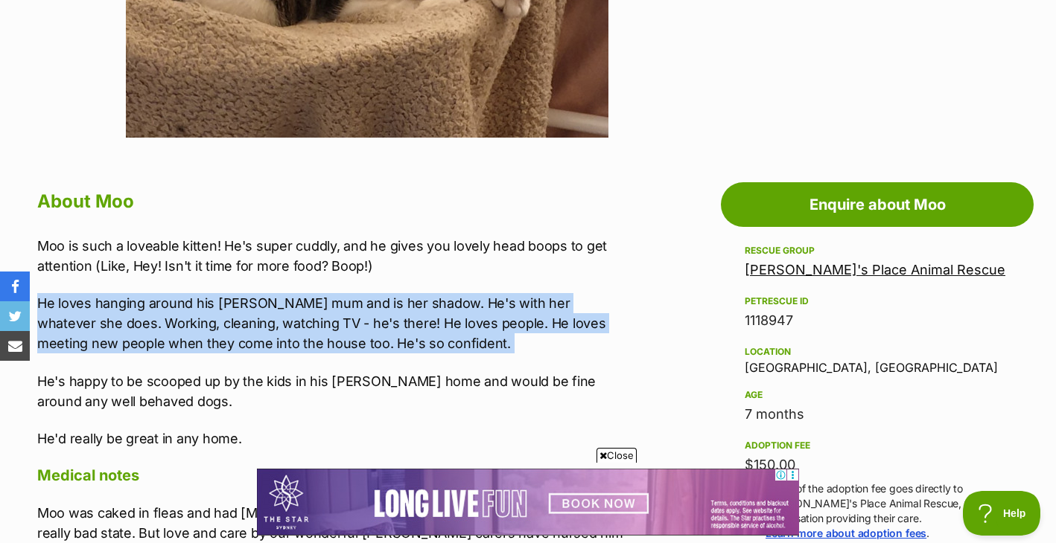
click at [517, 301] on p "He loves hanging around his [PERSON_NAME] mum and is her shadow. He's with her …" at bounding box center [333, 323] width 592 height 60
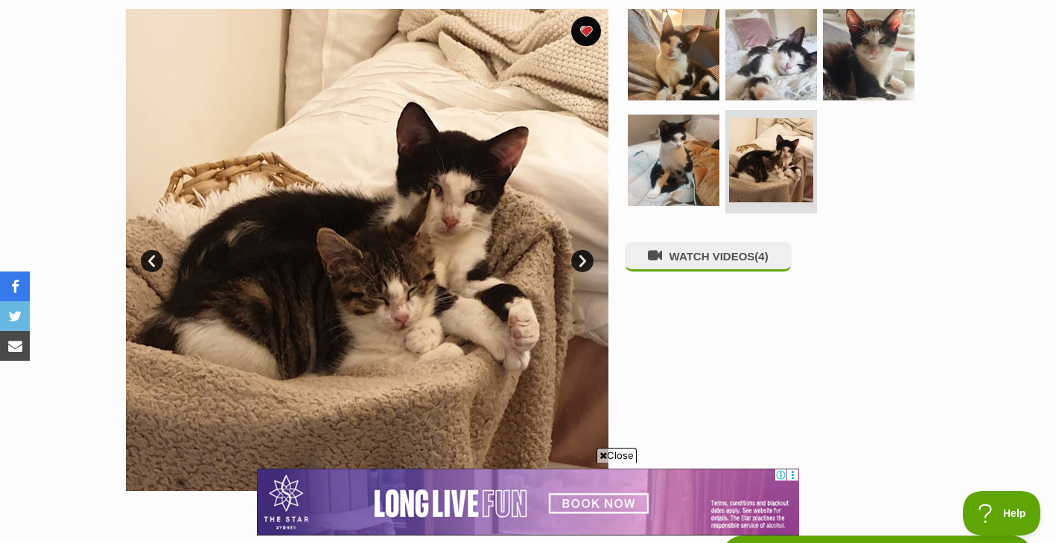
scroll to position [291, 0]
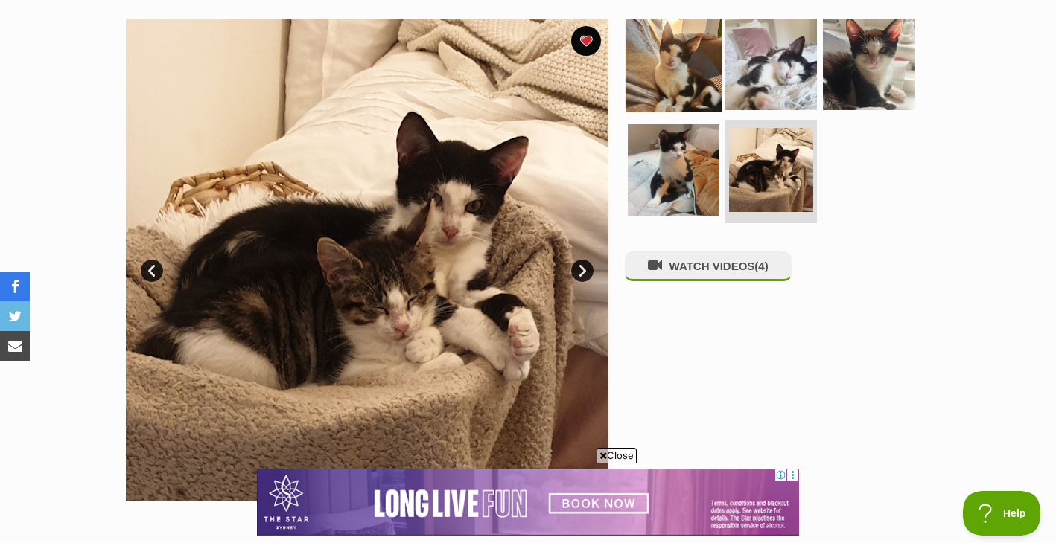
click at [666, 84] on img at bounding box center [673, 64] width 96 height 96
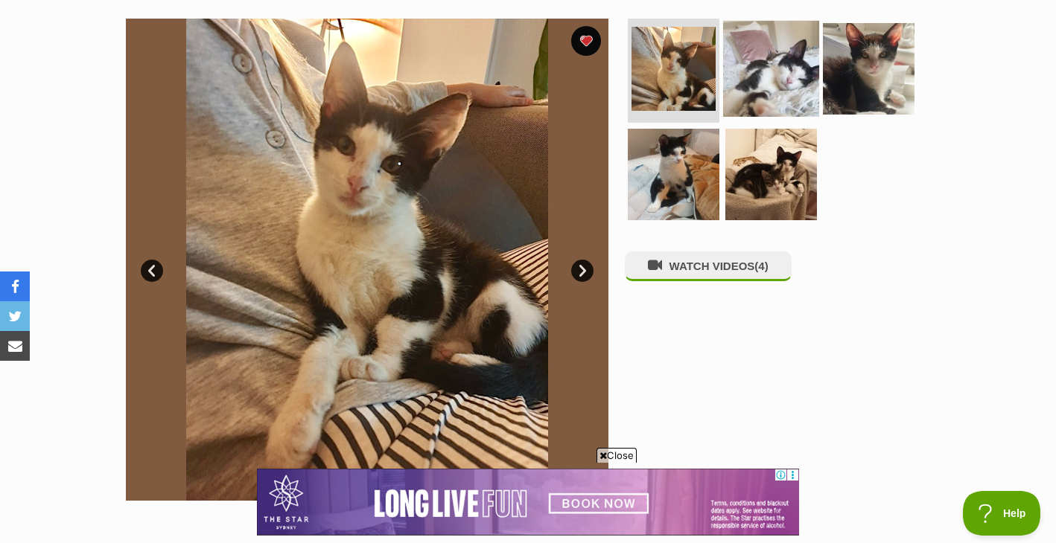
click at [748, 80] on img at bounding box center [771, 69] width 96 height 96
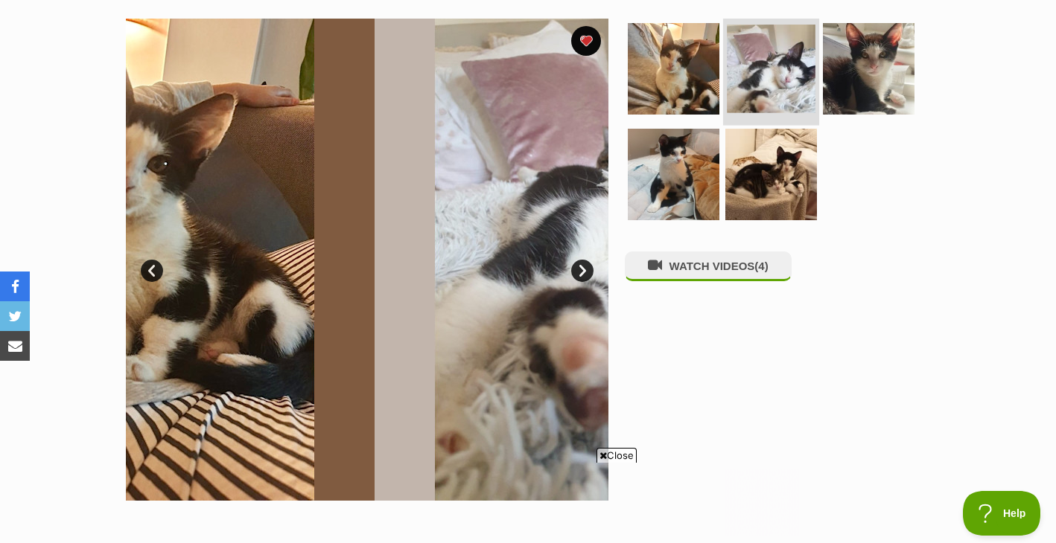
scroll to position [0, 0]
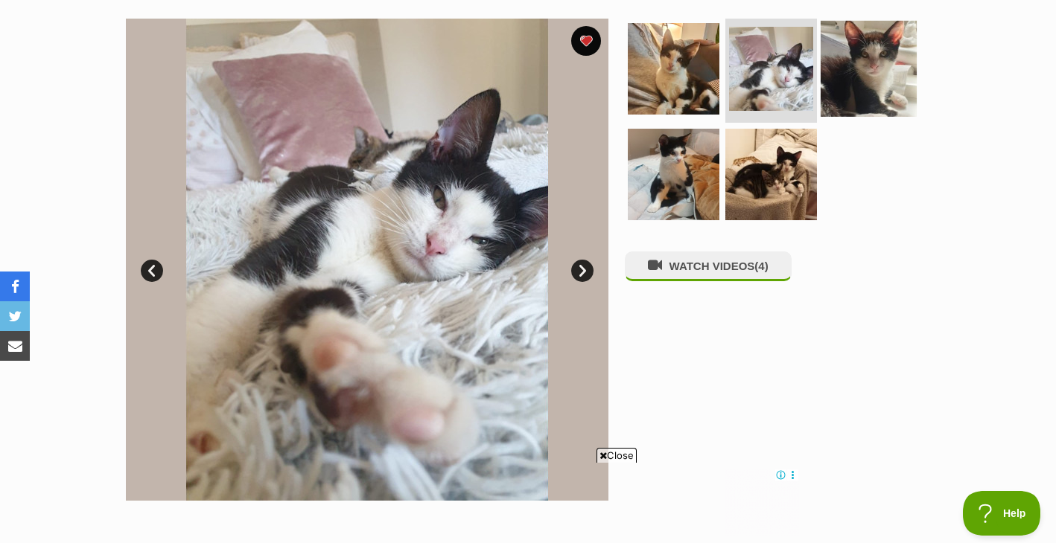
click at [855, 76] on img at bounding box center [868, 69] width 96 height 96
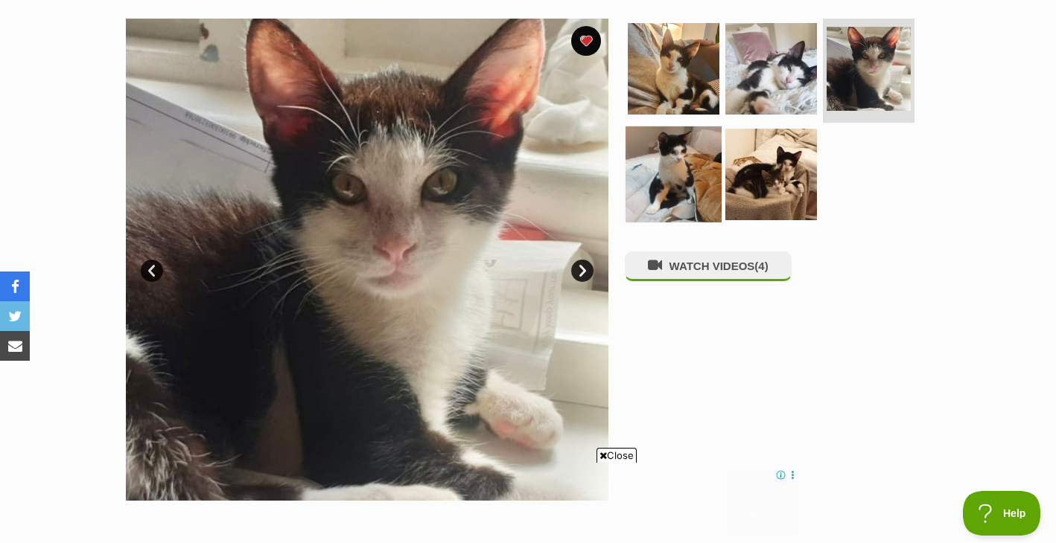
click at [672, 176] on img at bounding box center [673, 174] width 96 height 96
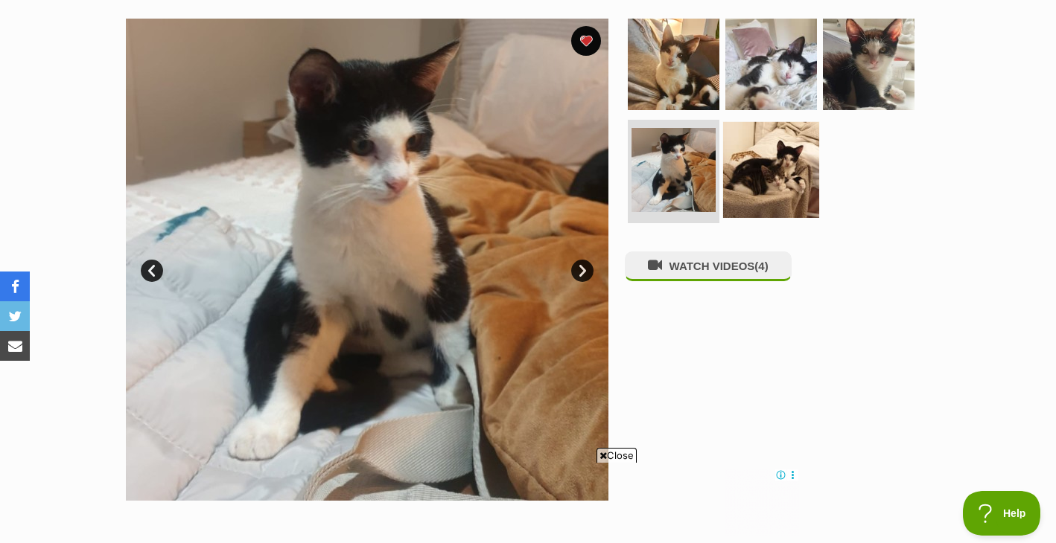
click at [756, 173] on img at bounding box center [771, 169] width 96 height 96
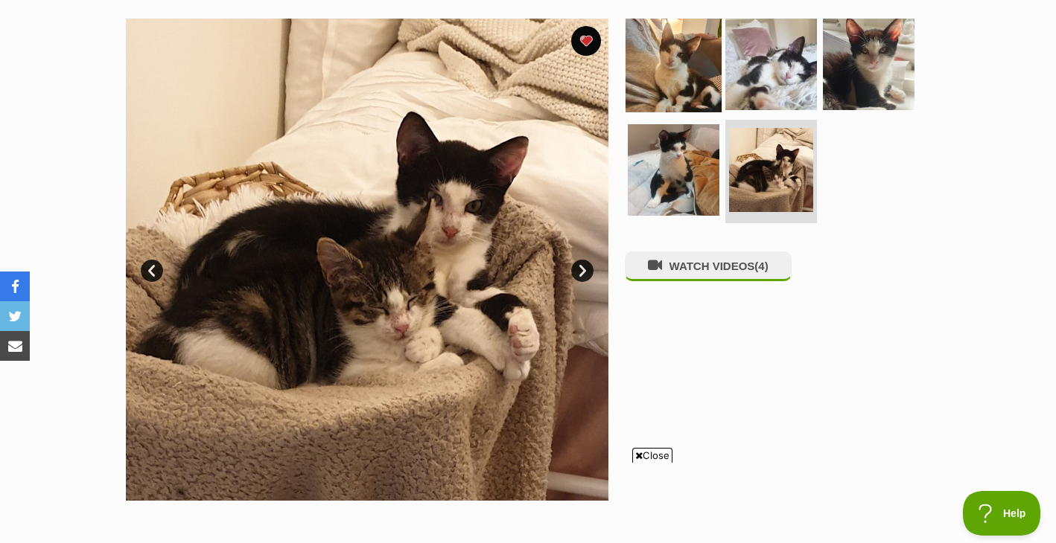
click at [678, 71] on img at bounding box center [673, 64] width 96 height 96
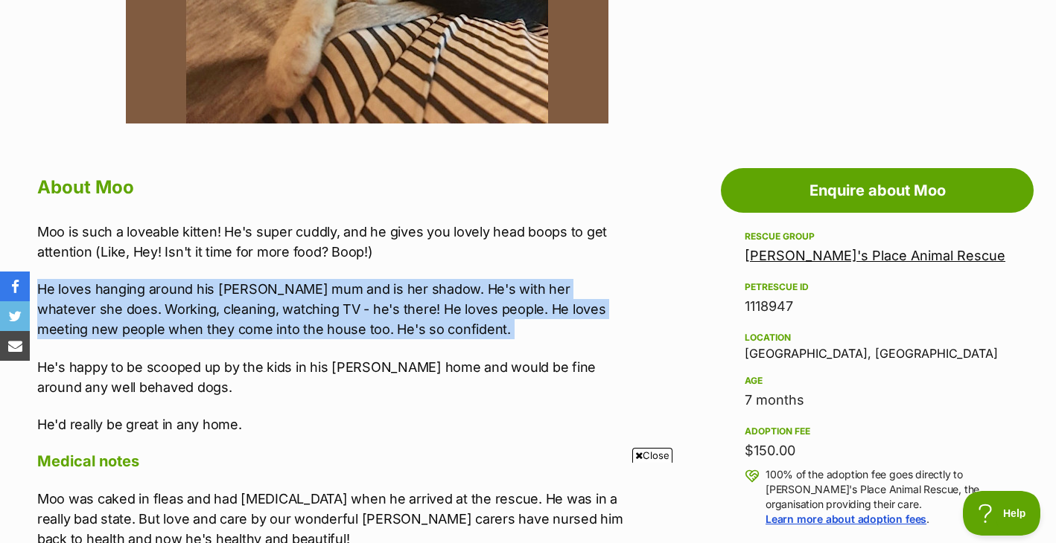
scroll to position [777, 0]
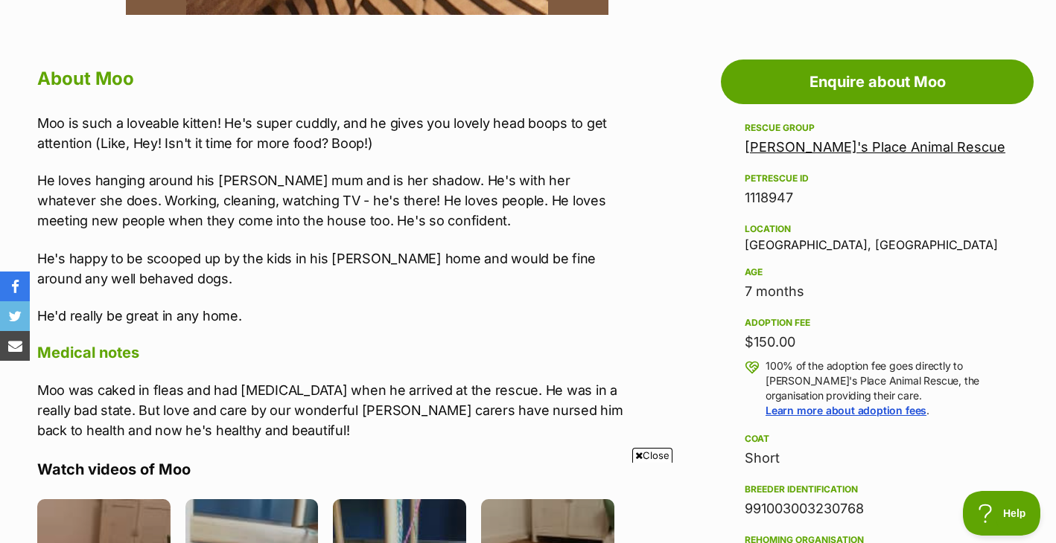
click at [792, 246] on div "Location Botany, NSW" at bounding box center [876, 235] width 265 height 31
click at [780, 197] on div "1118947" at bounding box center [876, 198] width 265 height 21
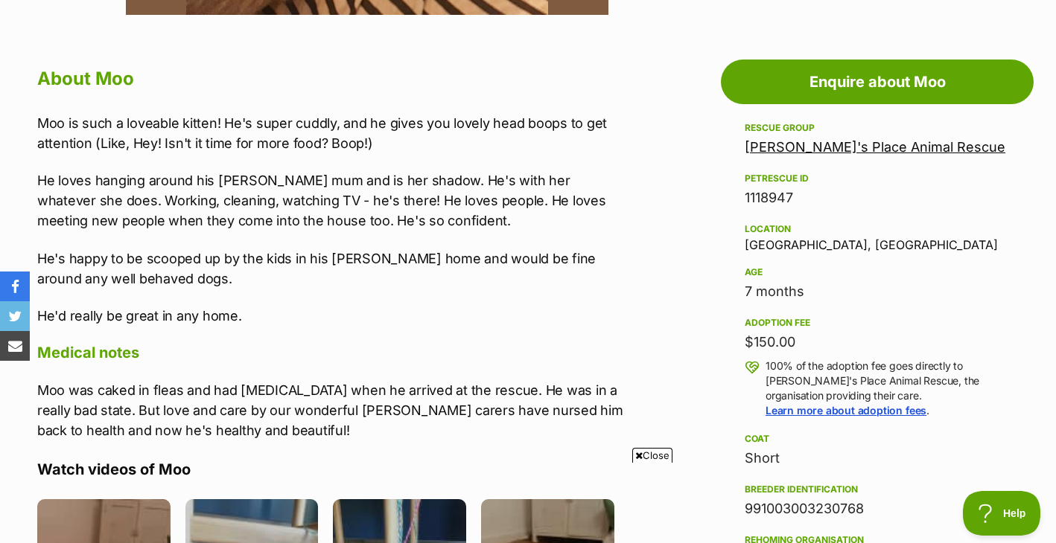
click at [767, 248] on div "Location Botany, NSW" at bounding box center [876, 235] width 265 height 31
click at [773, 193] on div "1118947" at bounding box center [876, 198] width 265 height 21
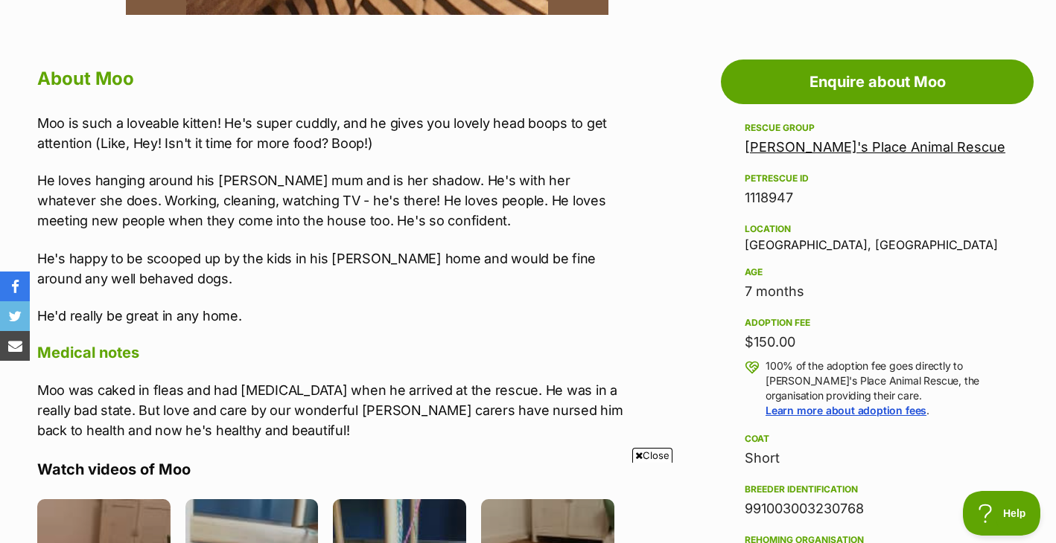
click at [776, 244] on div "Location Botany, NSW" at bounding box center [876, 235] width 265 height 31
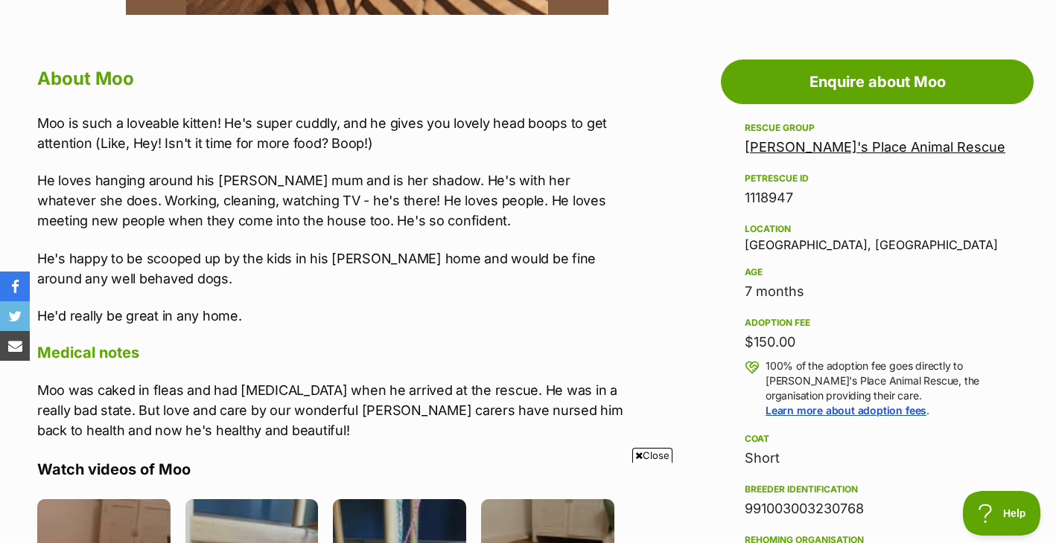
click at [765, 189] on div "1118947" at bounding box center [876, 198] width 265 height 21
click at [770, 243] on div "Location Botany, NSW" at bounding box center [876, 235] width 265 height 31
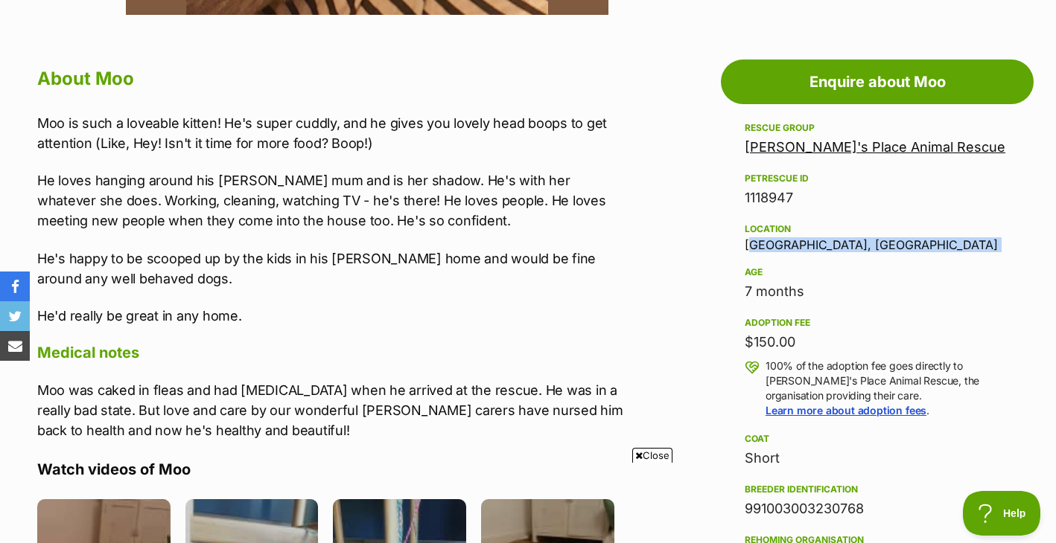
click at [770, 243] on div "Location Botany, NSW" at bounding box center [876, 235] width 265 height 31
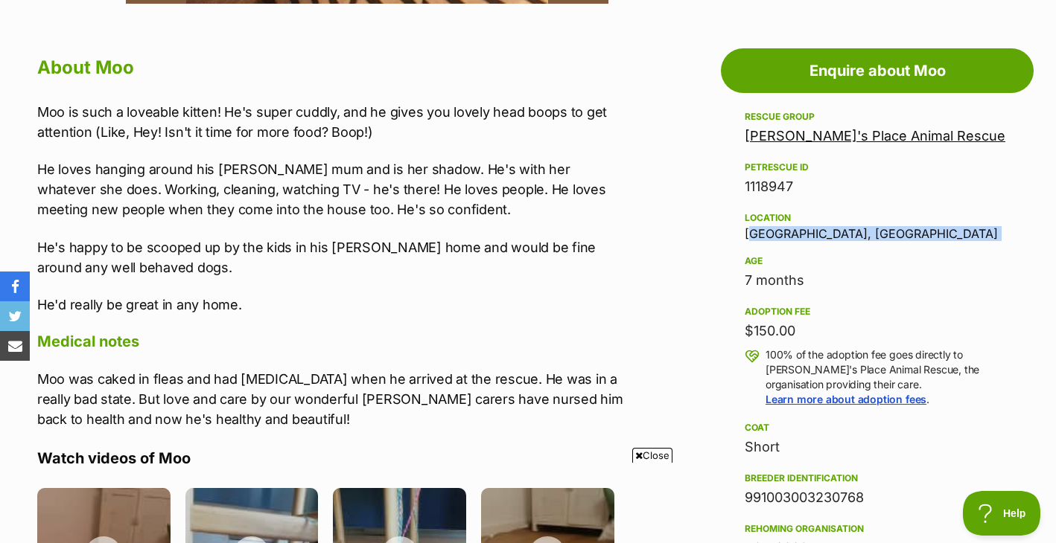
scroll to position [791, 0]
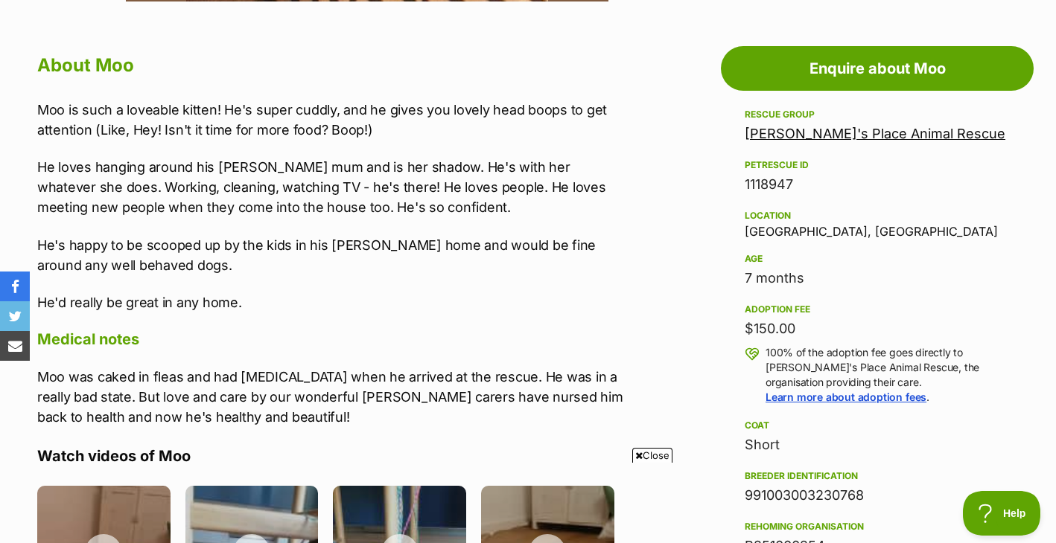
click at [774, 278] on div "7 months" at bounding box center [876, 278] width 265 height 21
click at [770, 229] on div "Location Botany, NSW" at bounding box center [876, 222] width 265 height 31
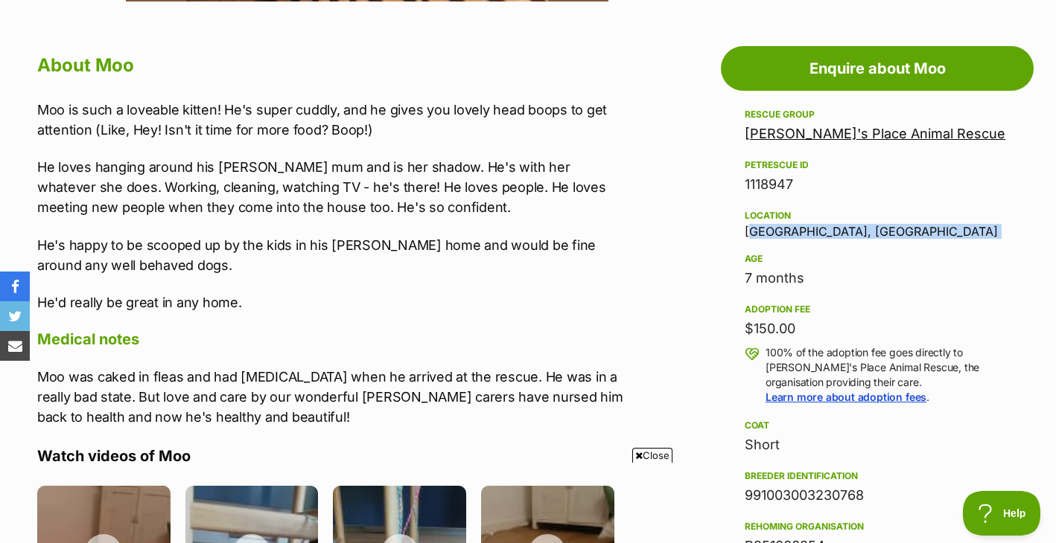
click at [770, 229] on div "Location Botany, NSW" at bounding box center [876, 222] width 265 height 31
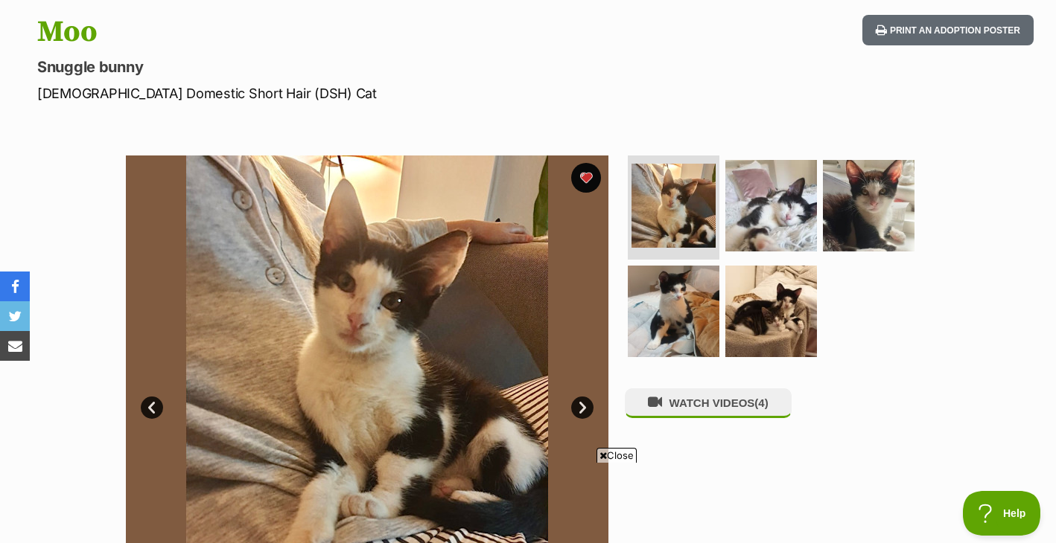
scroll to position [207, 0]
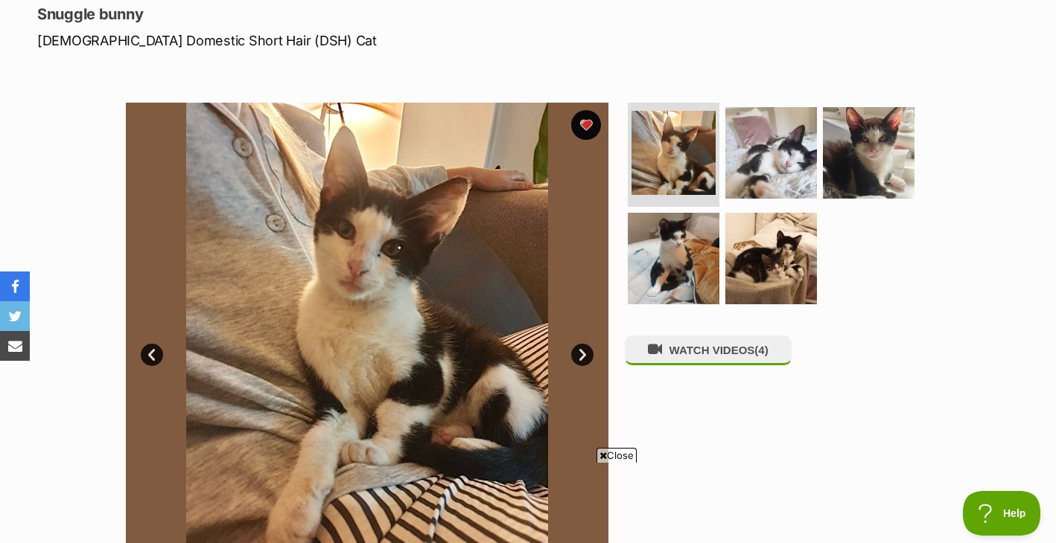
click at [413, 251] on img at bounding box center [367, 344] width 482 height 482
click at [587, 358] on link "Next" at bounding box center [582, 355] width 22 height 22
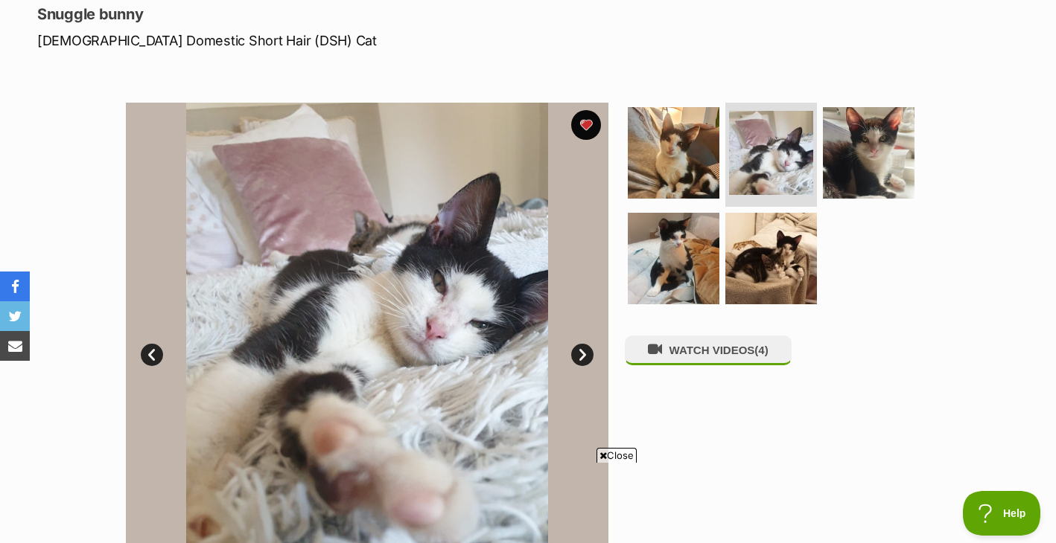
click at [587, 358] on link "Next" at bounding box center [582, 355] width 22 height 22
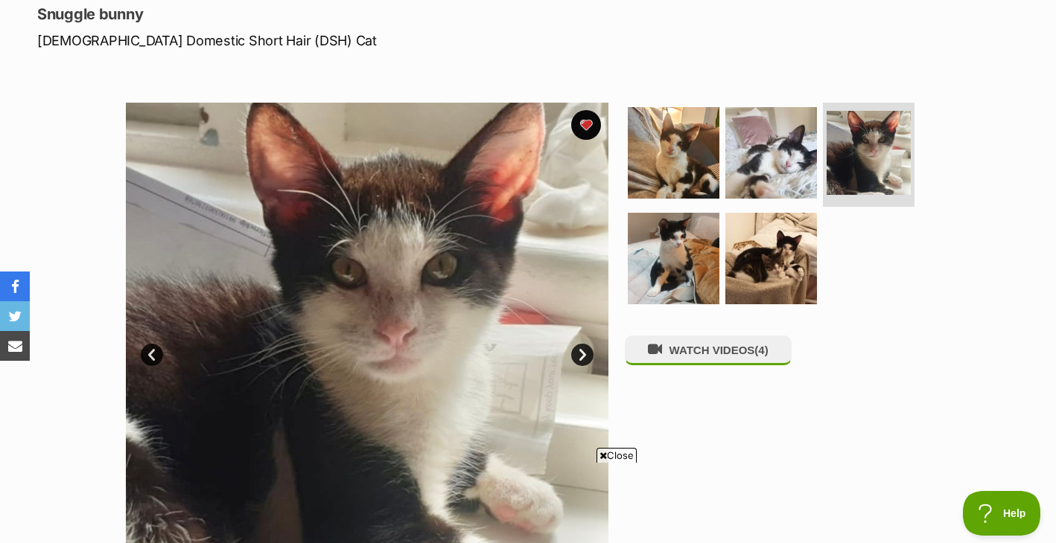
click at [587, 358] on link "Next" at bounding box center [582, 355] width 22 height 22
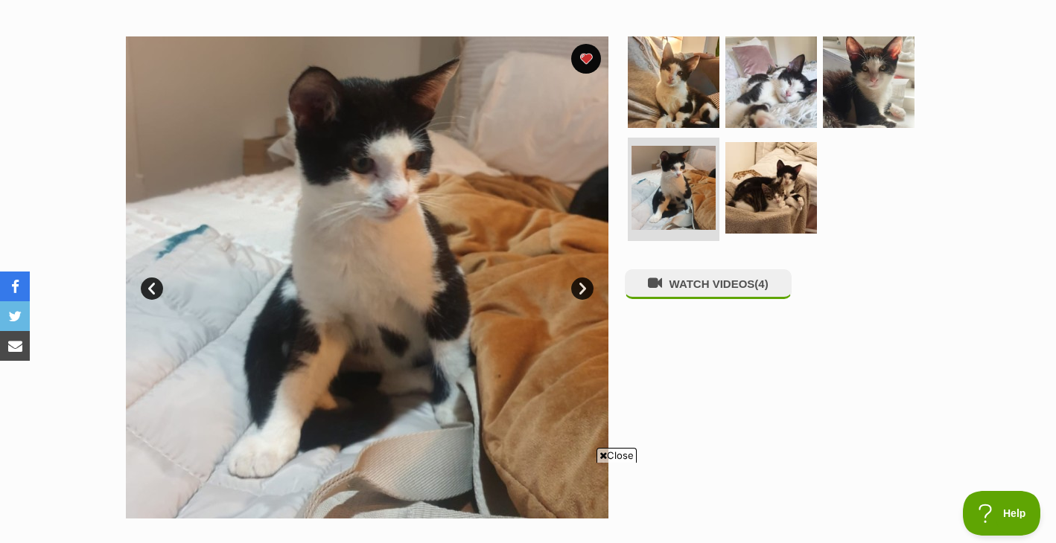
scroll to position [276, 0]
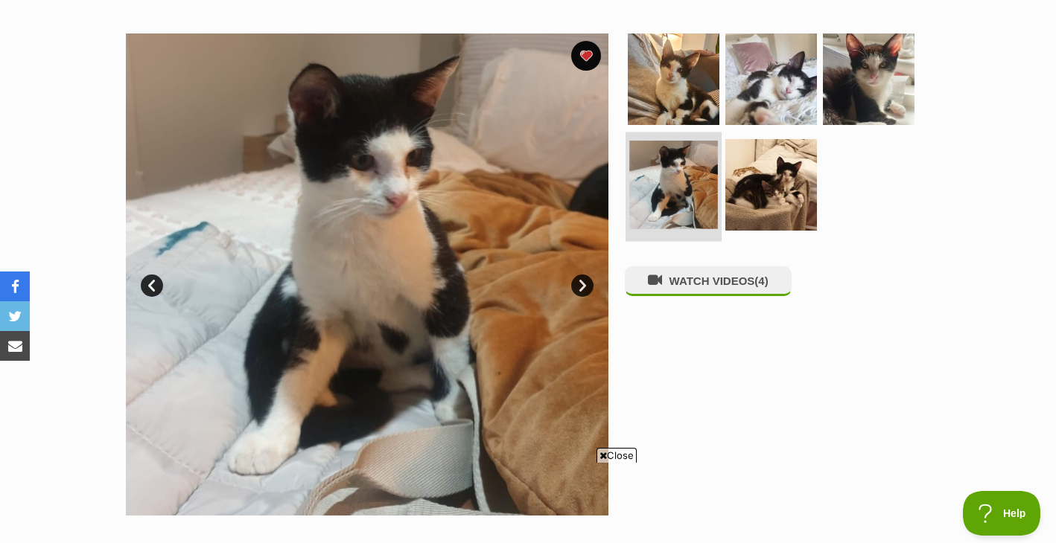
click at [673, 206] on img at bounding box center [673, 185] width 89 height 89
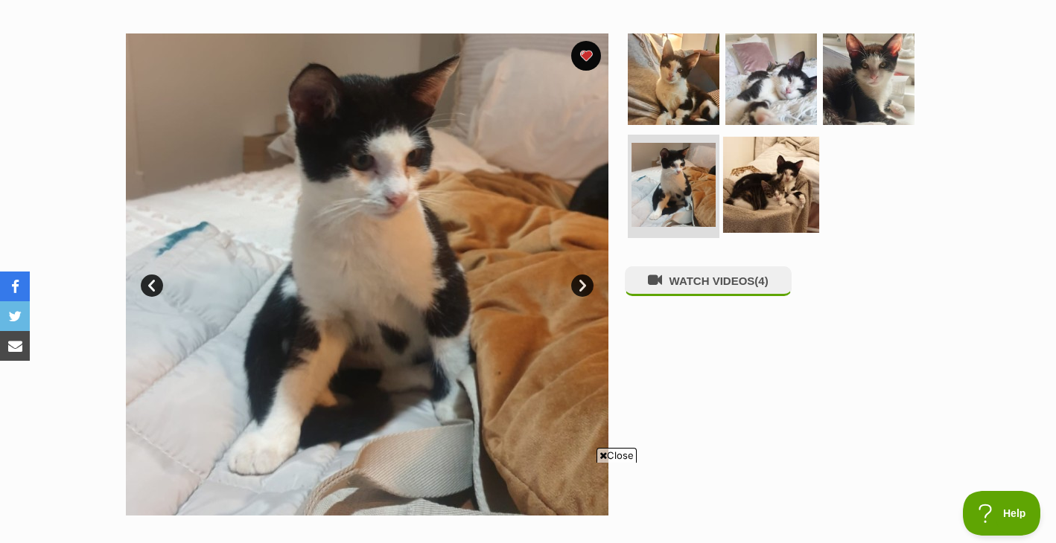
click at [744, 207] on img at bounding box center [771, 184] width 96 height 96
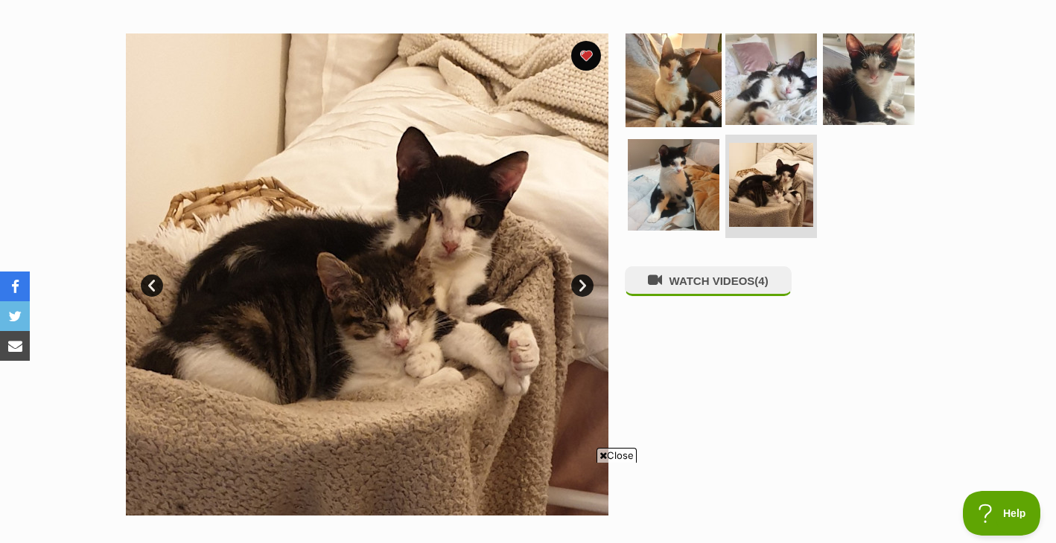
click at [689, 71] on img at bounding box center [673, 79] width 96 height 96
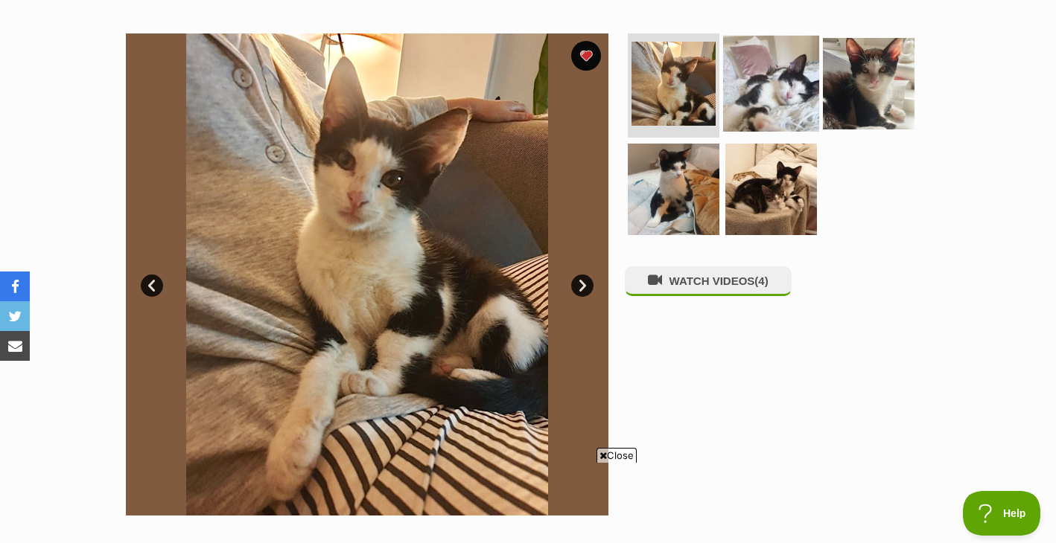
click at [753, 92] on img at bounding box center [771, 84] width 96 height 96
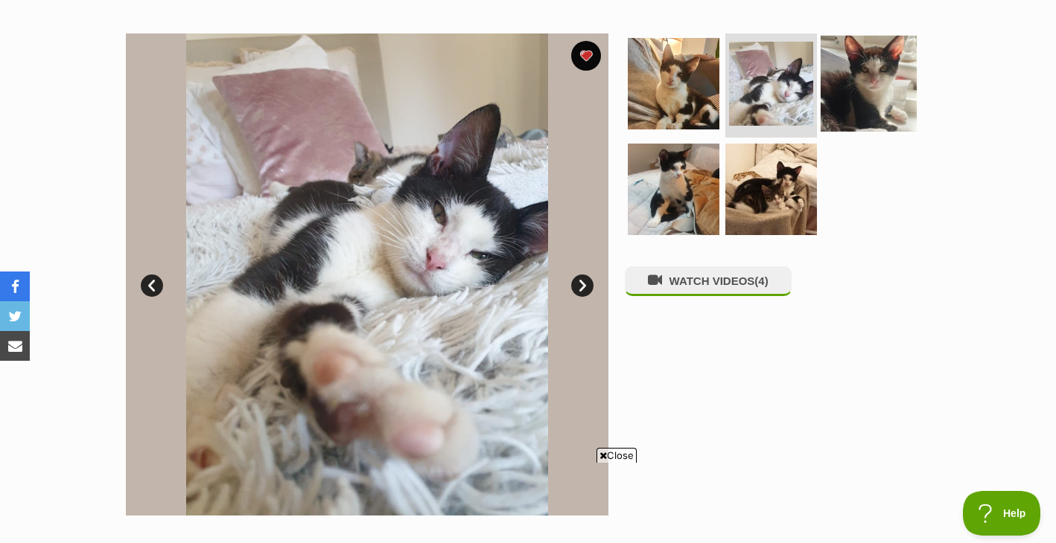
click at [858, 82] on img at bounding box center [868, 84] width 96 height 96
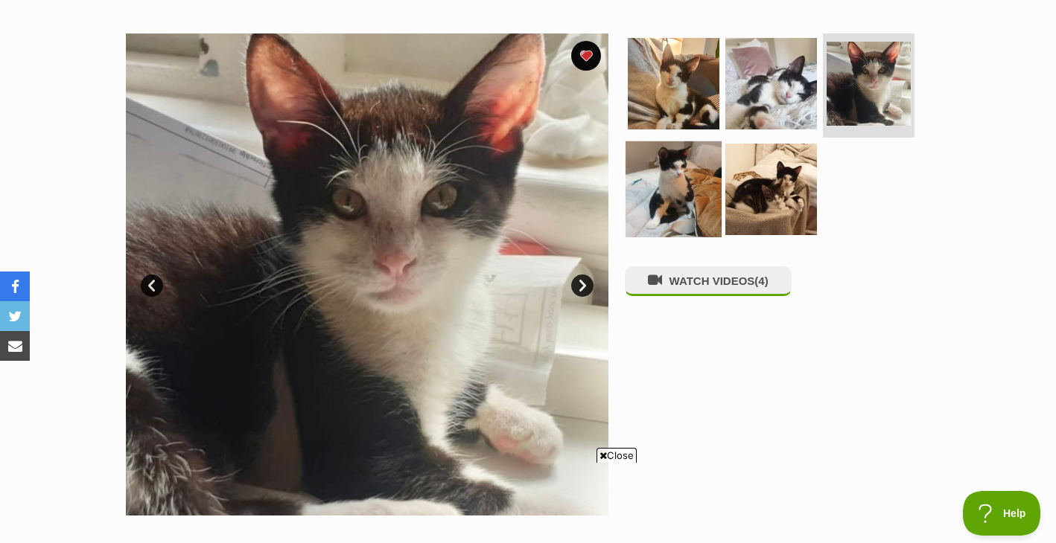
click at [662, 170] on img at bounding box center [673, 189] width 96 height 96
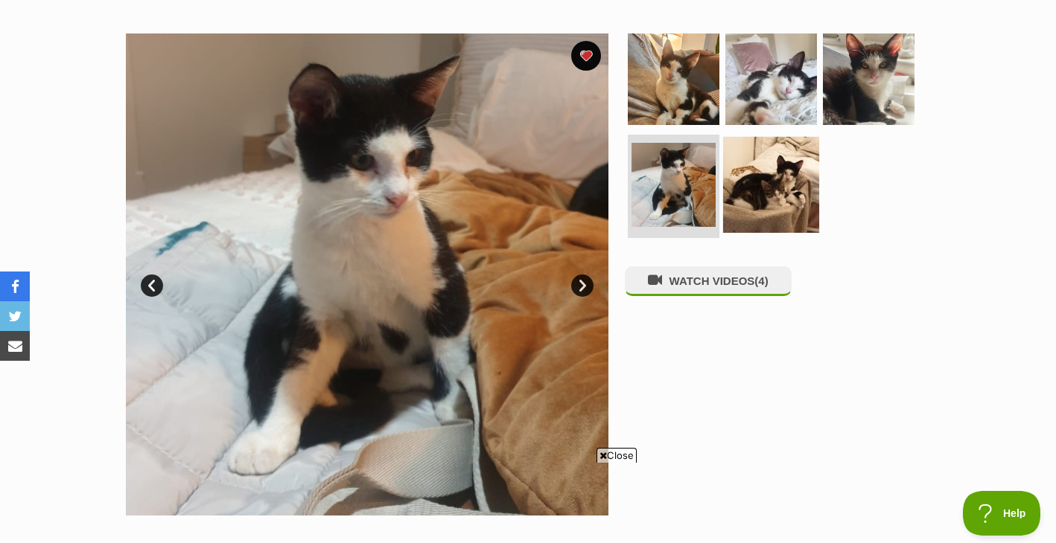
click at [769, 193] on img at bounding box center [771, 184] width 96 height 96
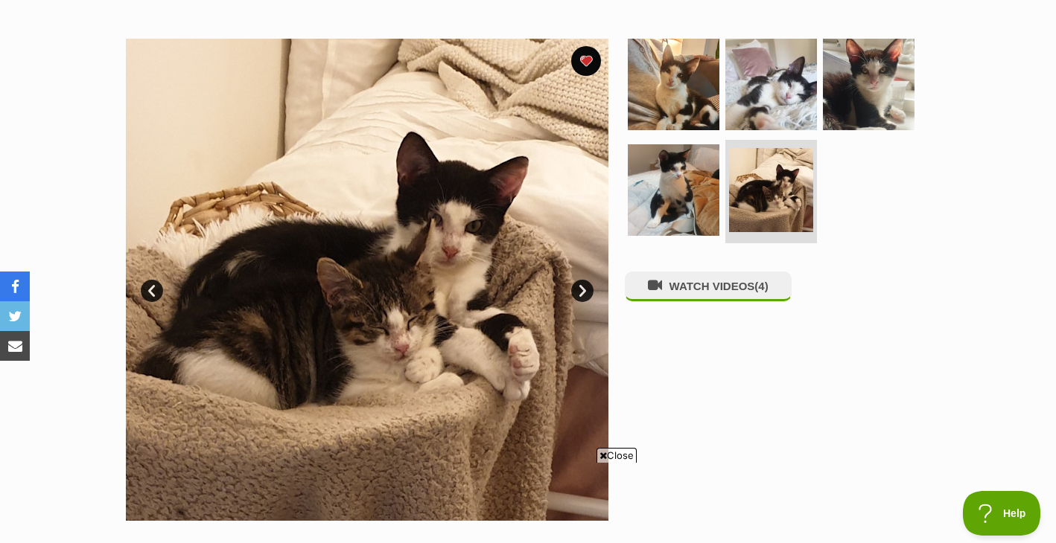
scroll to position [282, 0]
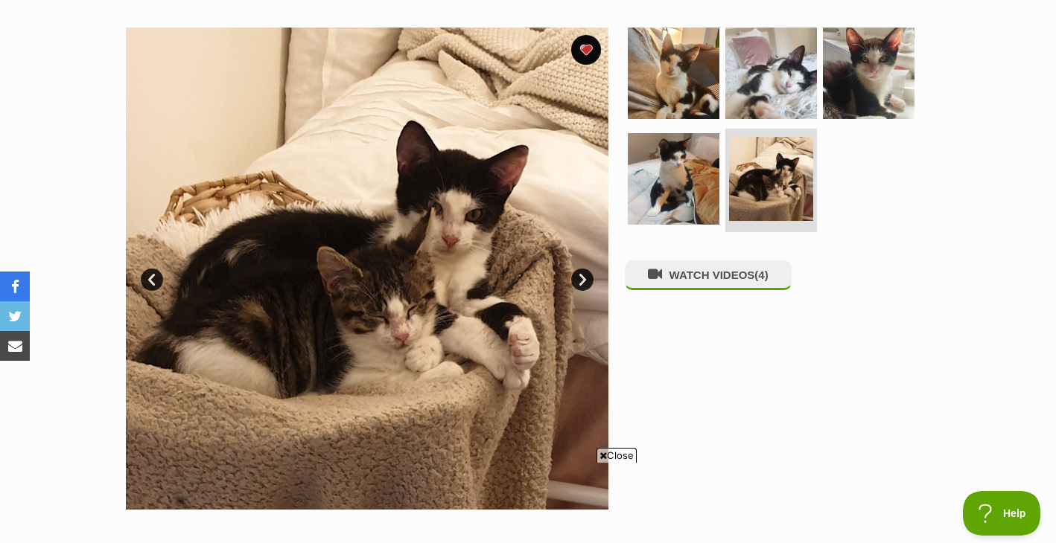
click at [582, 284] on link "Next" at bounding box center [582, 280] width 22 height 22
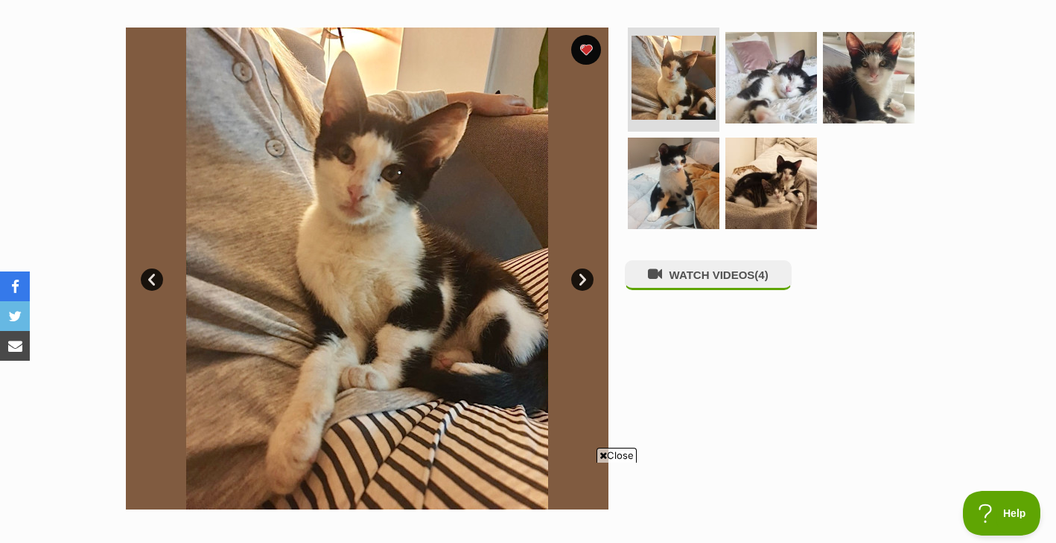
click at [582, 284] on link "Next" at bounding box center [582, 280] width 22 height 22
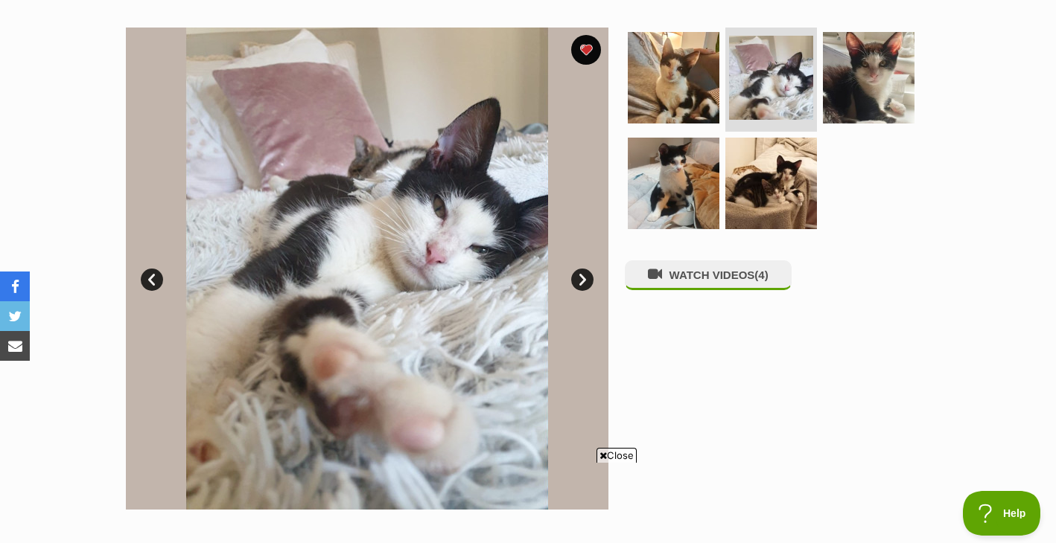
click at [581, 284] on link "Next" at bounding box center [582, 280] width 22 height 22
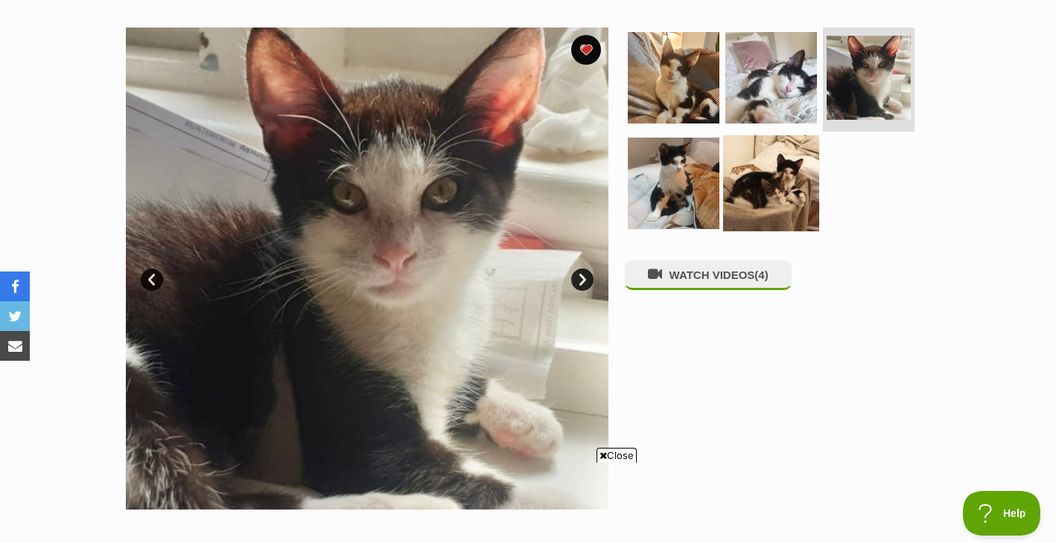
click at [768, 199] on img at bounding box center [771, 183] width 96 height 96
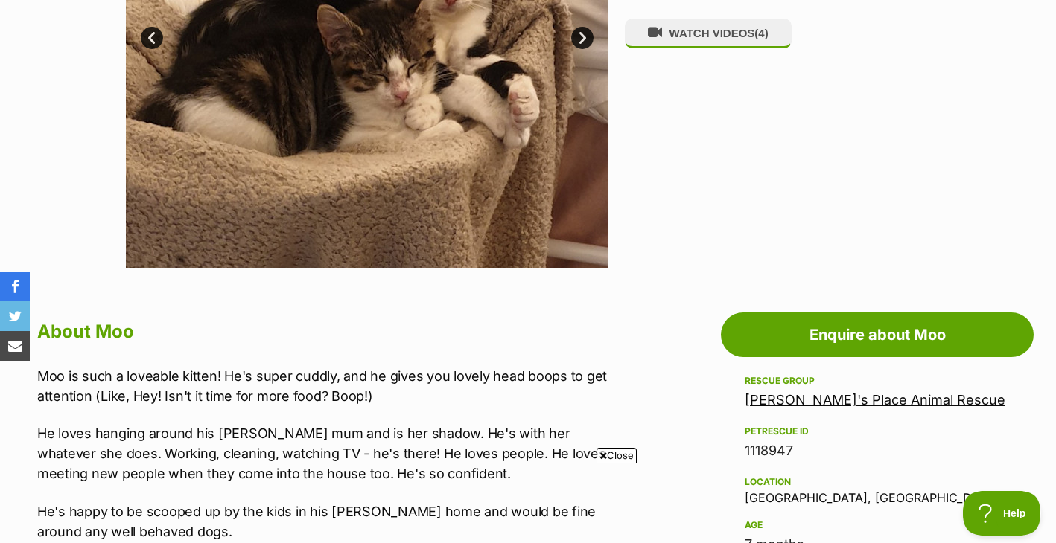
scroll to position [776, 0]
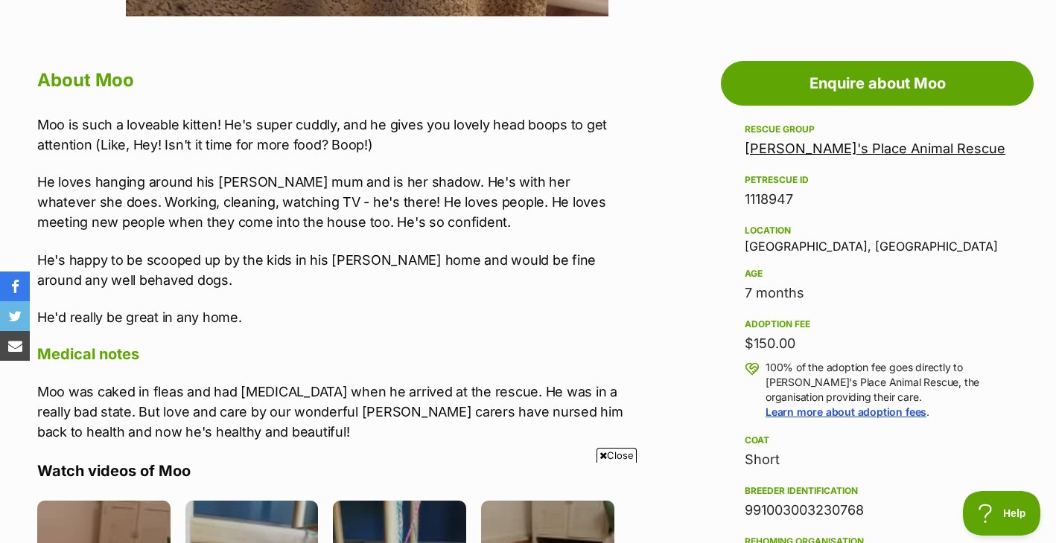
click at [393, 392] on p "Moo was caked in fleas and had [MEDICAL_DATA] when he arrived at the rescue. He…" at bounding box center [333, 412] width 592 height 60
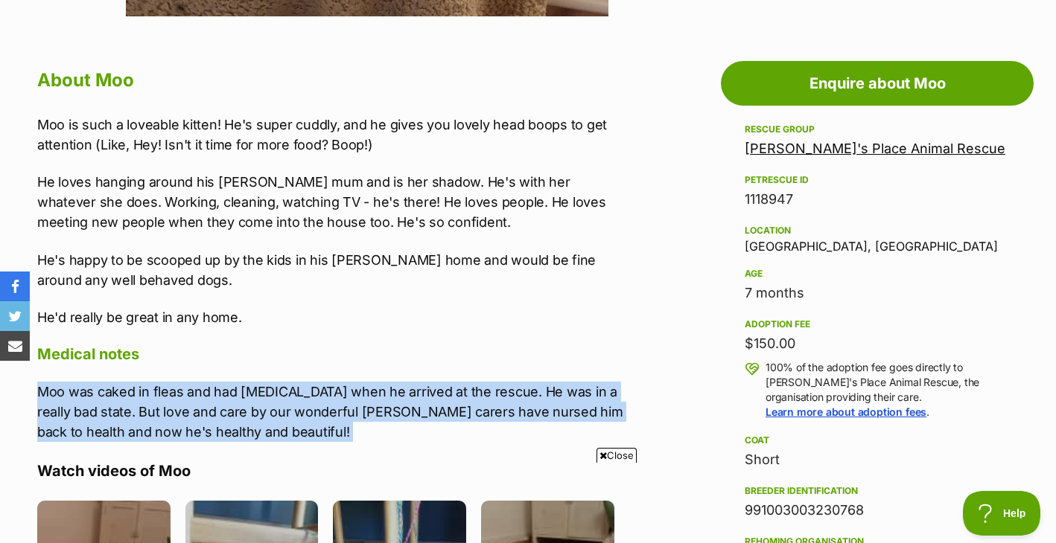
click at [393, 392] on p "Moo was caked in fleas and had [MEDICAL_DATA] when he arrived at the rescue. He…" at bounding box center [333, 412] width 592 height 60
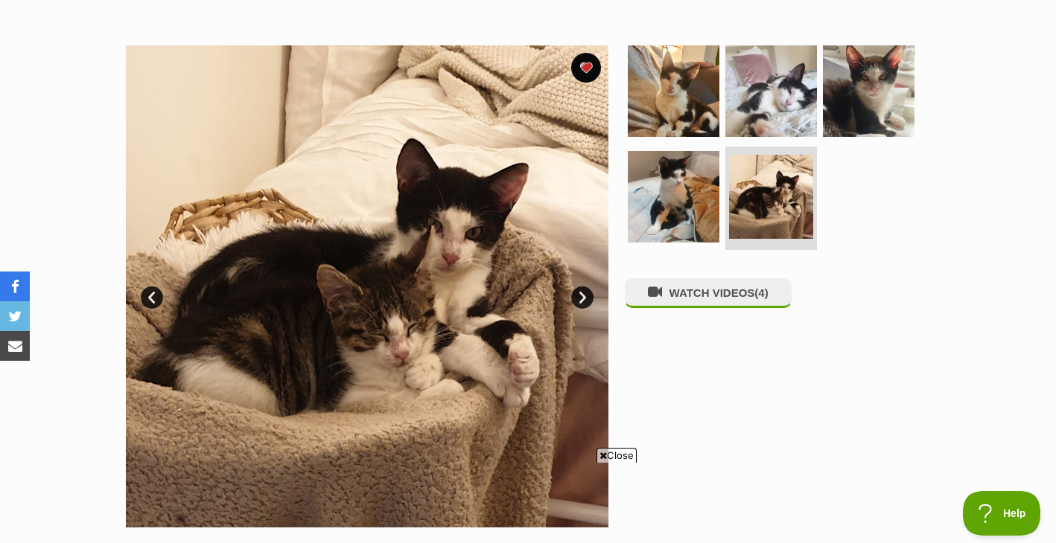
scroll to position [0, 0]
click at [651, 127] on img at bounding box center [673, 91] width 96 height 96
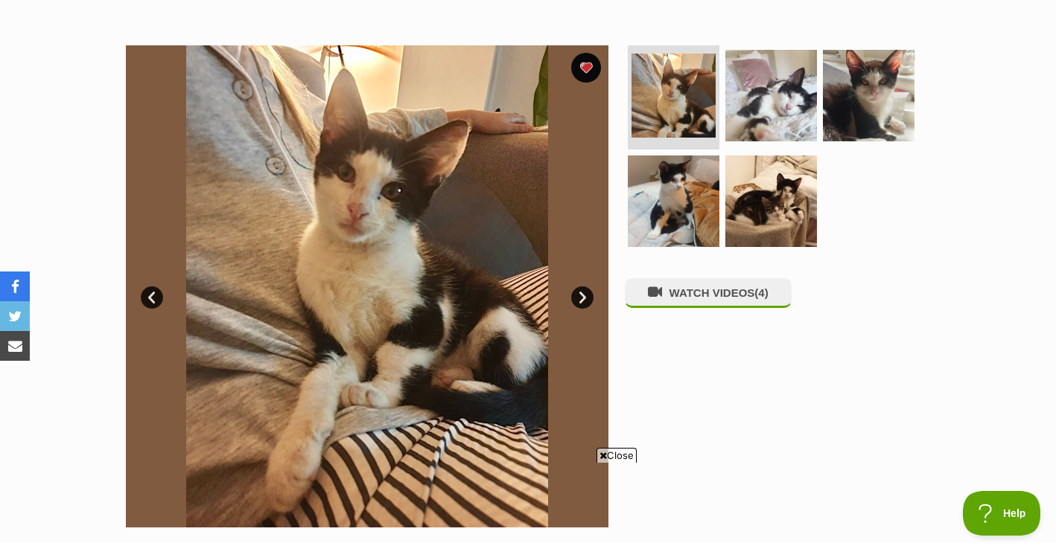
click at [578, 300] on link "Next" at bounding box center [582, 298] width 22 height 22
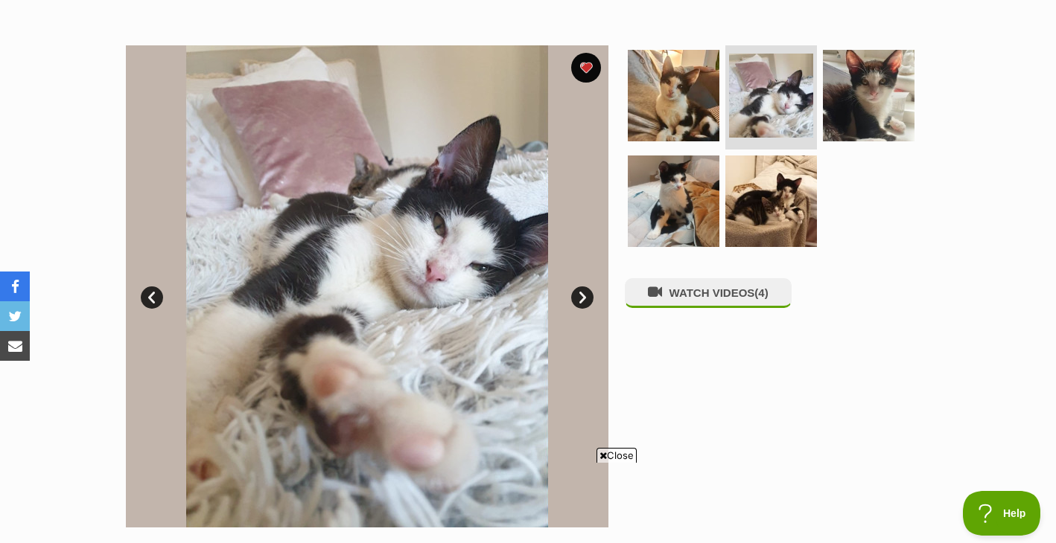
click at [578, 300] on link "Next" at bounding box center [582, 298] width 22 height 22
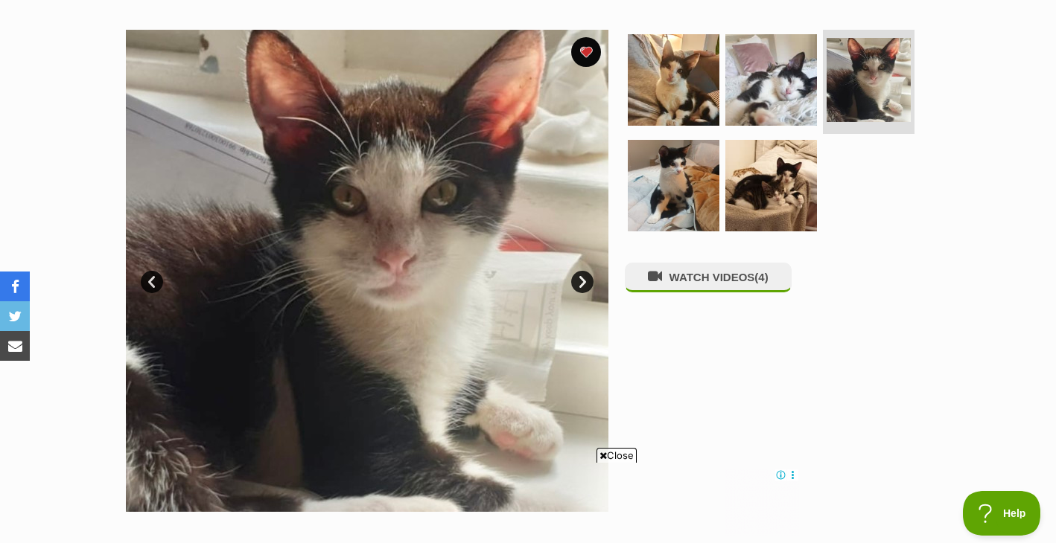
scroll to position [274, 0]
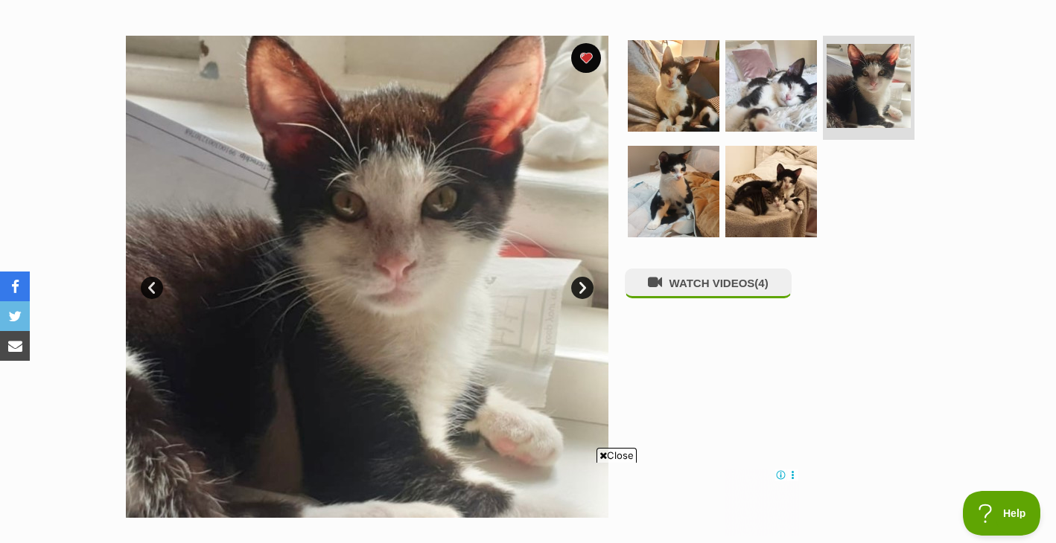
click at [587, 290] on link "Next" at bounding box center [582, 288] width 22 height 22
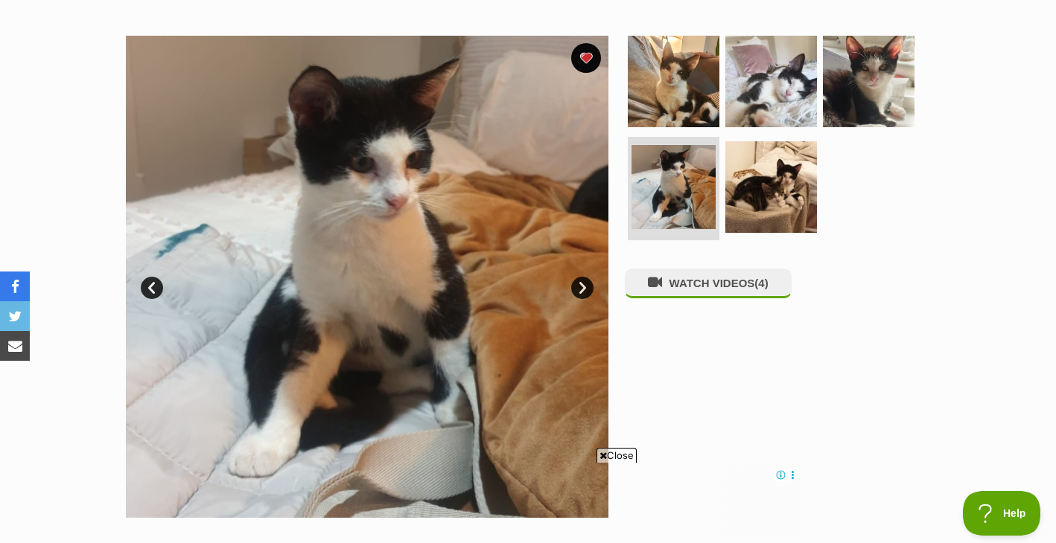
click at [587, 291] on link "Next" at bounding box center [582, 288] width 22 height 22
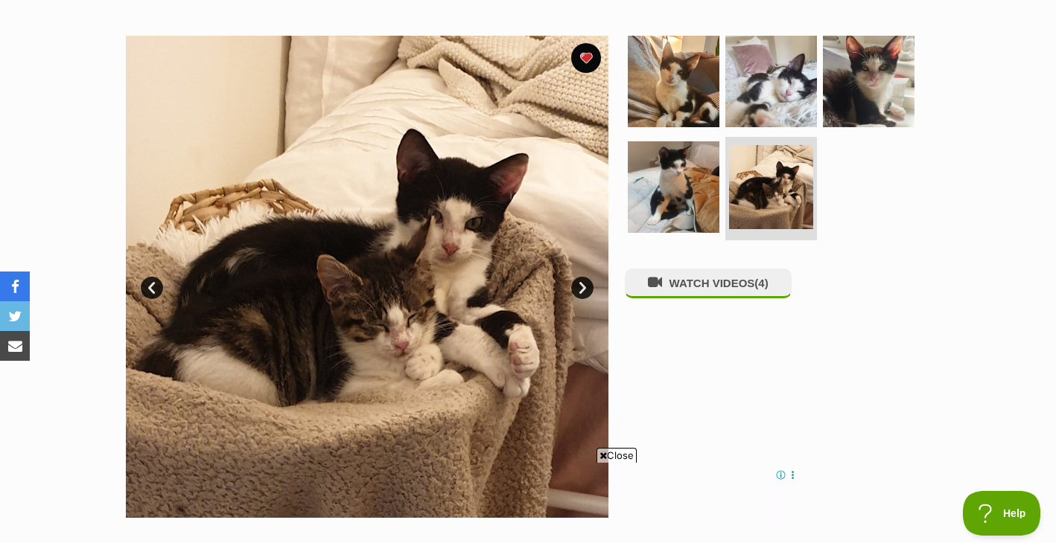
click at [587, 292] on link "Next" at bounding box center [582, 288] width 22 height 22
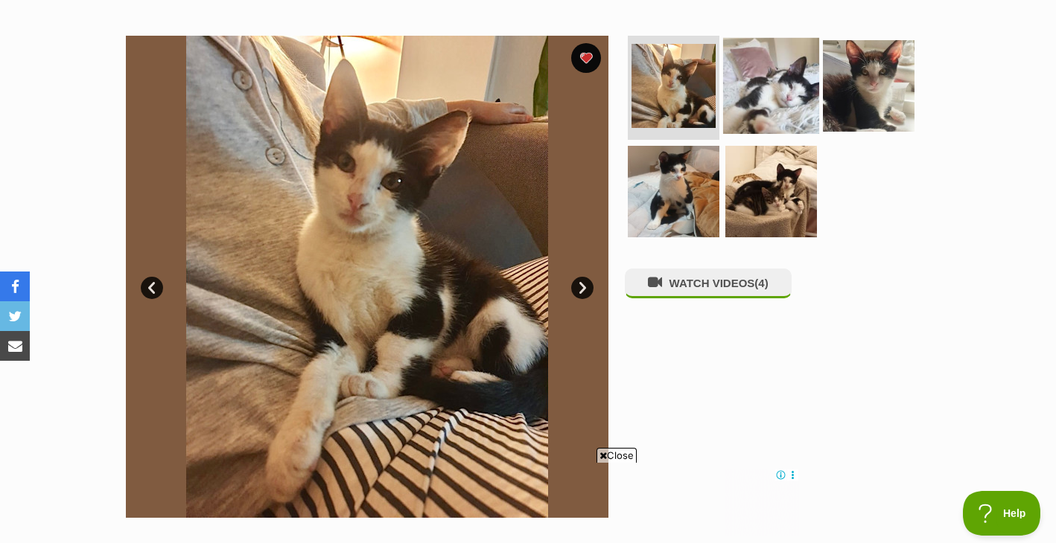
click at [781, 98] on img at bounding box center [771, 86] width 96 height 96
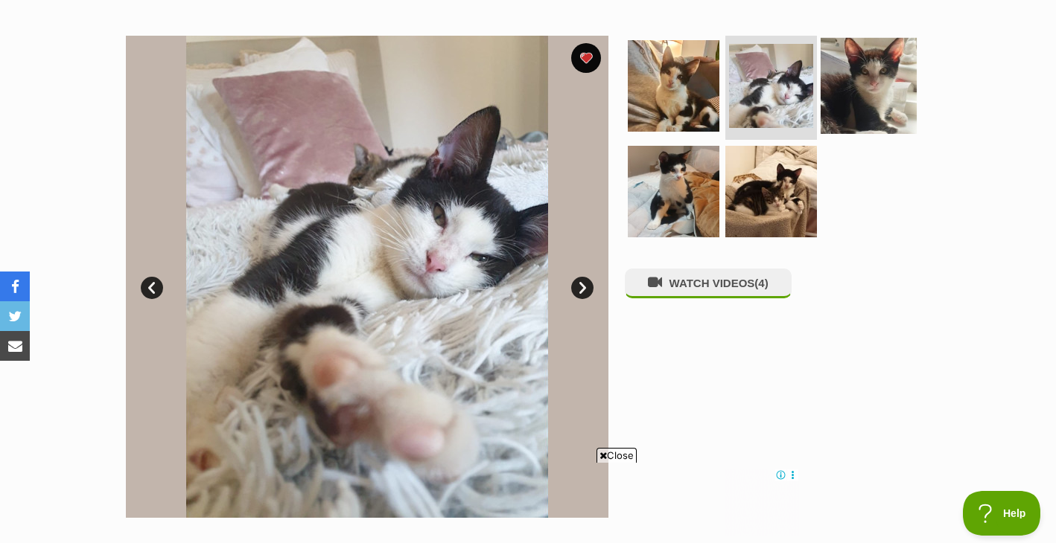
click at [867, 82] on img at bounding box center [868, 86] width 96 height 96
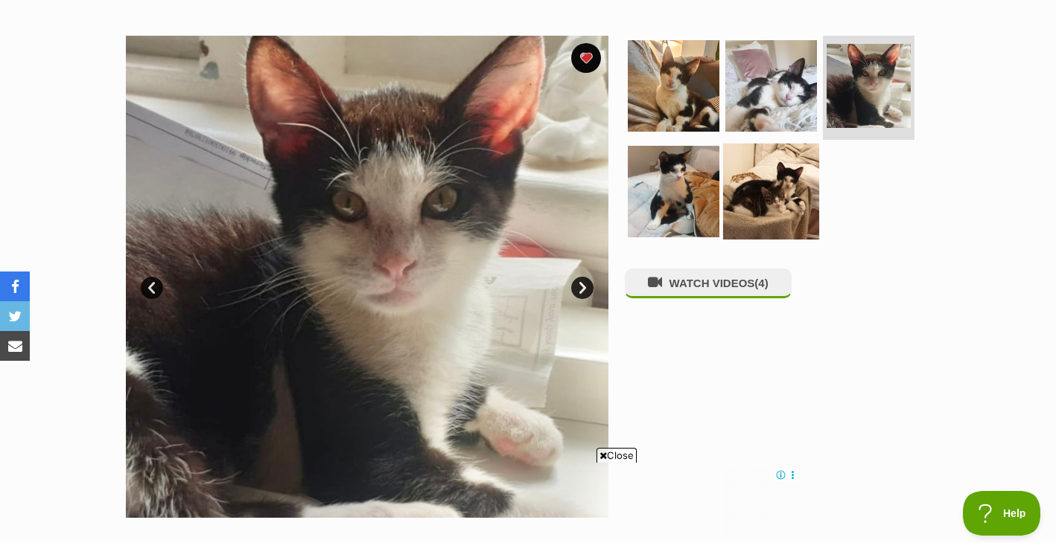
click at [783, 171] on img at bounding box center [771, 191] width 96 height 96
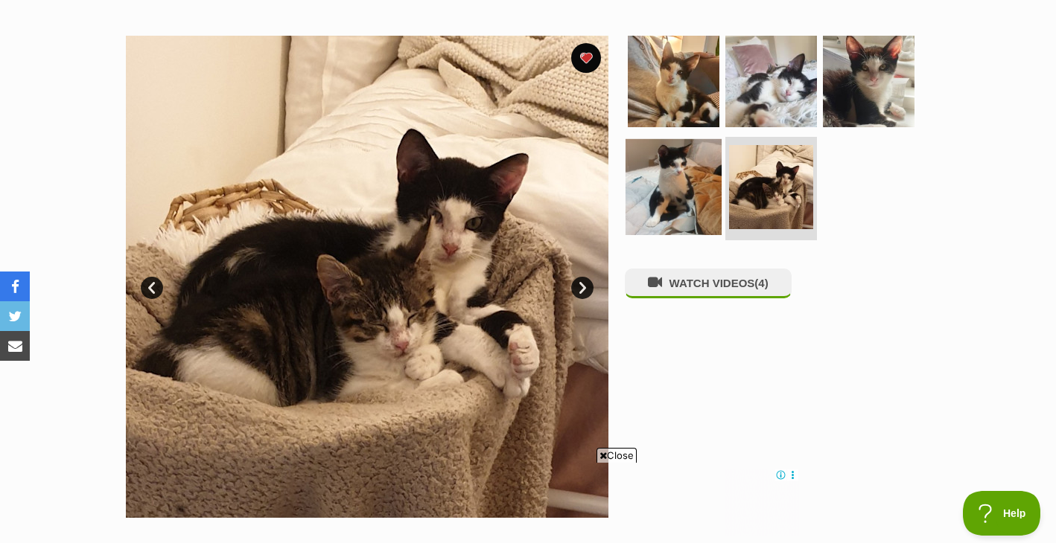
click at [675, 203] on img at bounding box center [673, 186] width 96 height 96
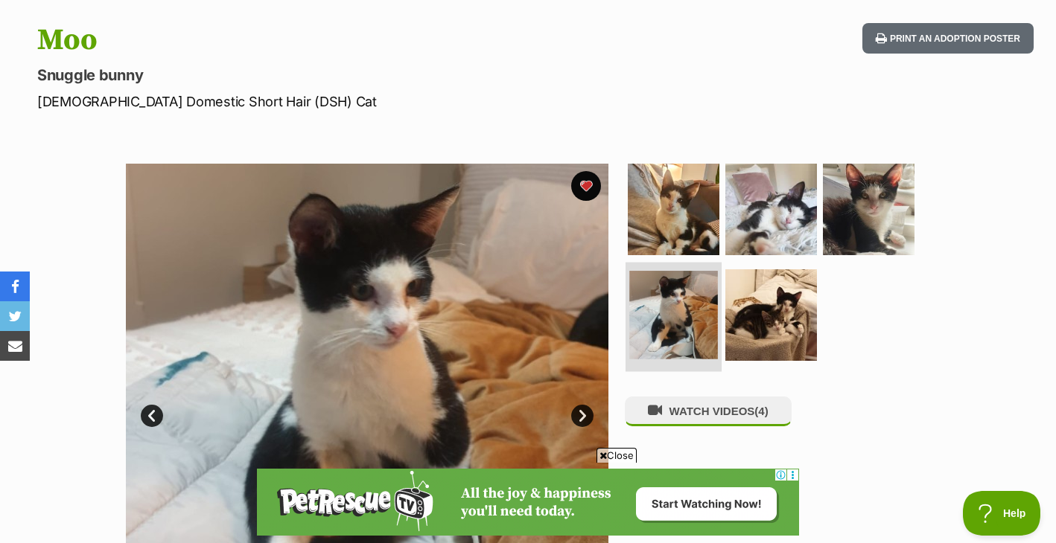
scroll to position [0, 0]
